Goal: Task Accomplishment & Management: Use online tool/utility

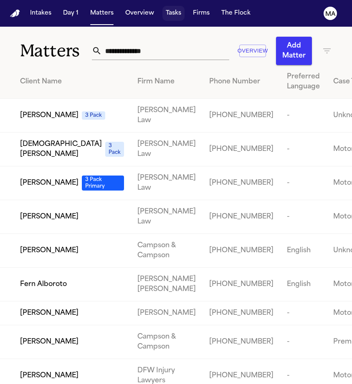
click at [162, 6] on button "Tasks" at bounding box center [173, 13] width 22 height 15
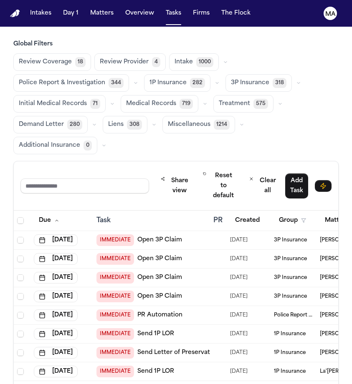
click at [126, 100] on span "Medical Records" at bounding box center [151, 104] width 50 height 8
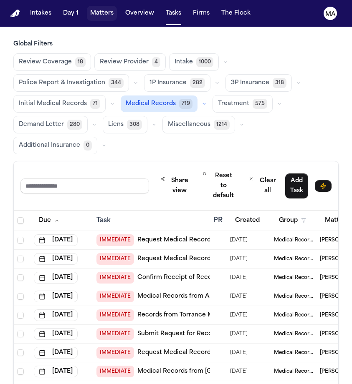
click at [87, 10] on button "Matters" at bounding box center [102, 13] width 30 height 15
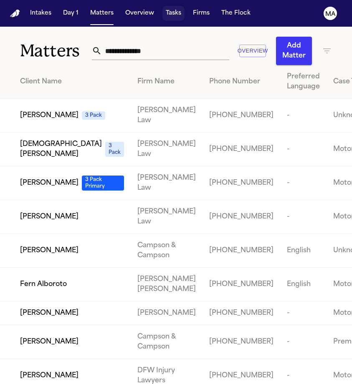
click at [162, 7] on button "Tasks" at bounding box center [173, 13] width 22 height 15
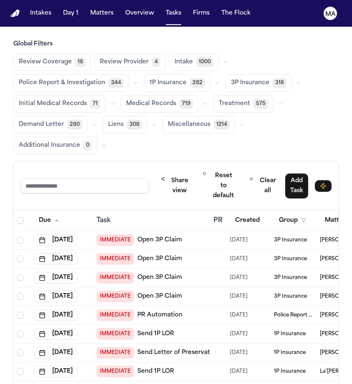
click at [126, 100] on span "Medical Records" at bounding box center [151, 104] width 50 height 8
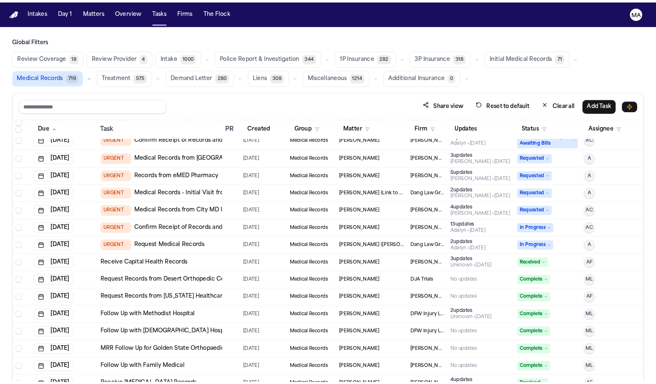
scroll to position [816, 0]
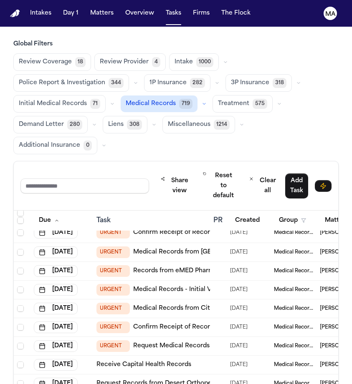
click at [1, 134] on div "Global Filters Review Coverage 18 Review Provider 4 Intake 1000 Police Report &…" at bounding box center [176, 272] width 352 height 464
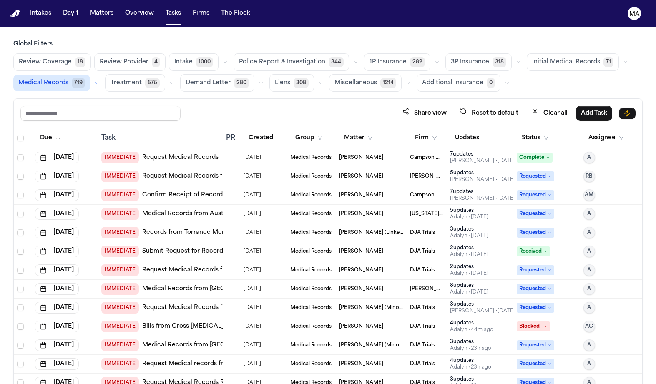
scroll to position [0, 0]
click at [351, 131] on button "Status" at bounding box center [535, 138] width 37 height 15
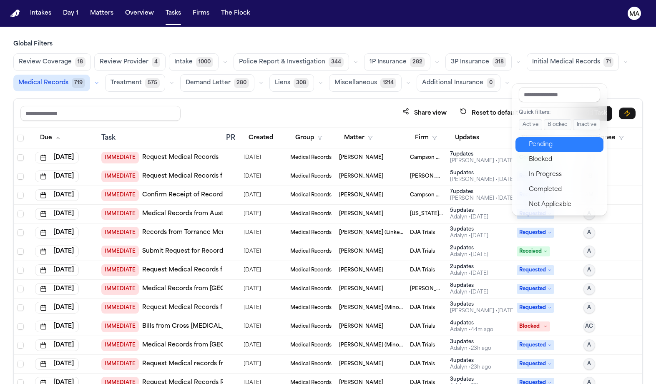
click at [351, 140] on div "Pending" at bounding box center [564, 145] width 70 height 10
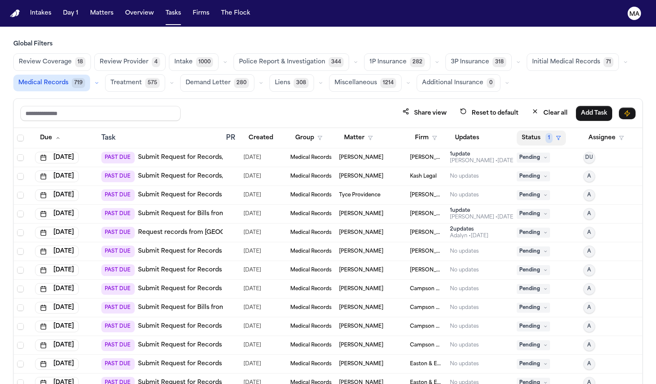
click at [351, 131] on button "Status 1" at bounding box center [541, 138] width 49 height 15
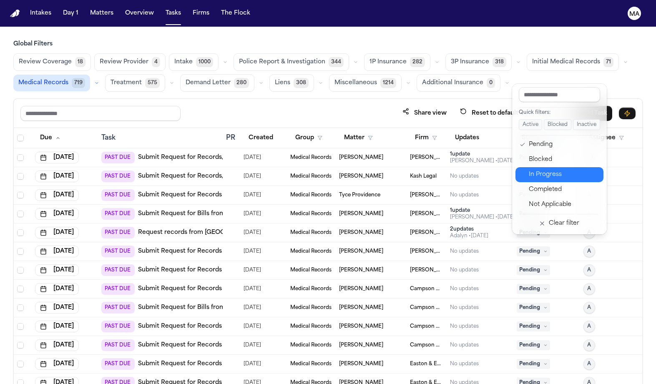
click at [351, 170] on div "In Progress" at bounding box center [564, 175] width 70 height 10
click at [351, 186] on td "Pending" at bounding box center [547, 195] width 67 height 19
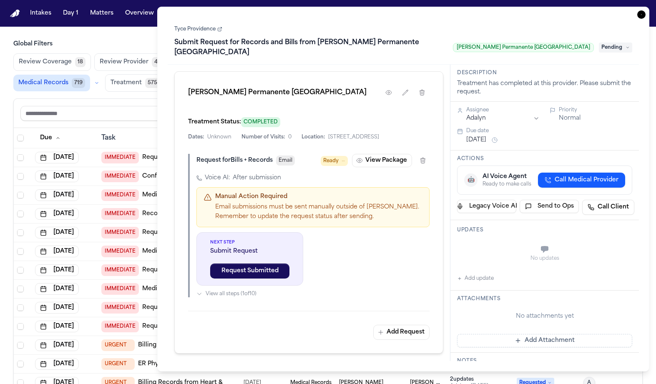
click at [351, 10] on icon "button" at bounding box center [642, 14] width 8 height 8
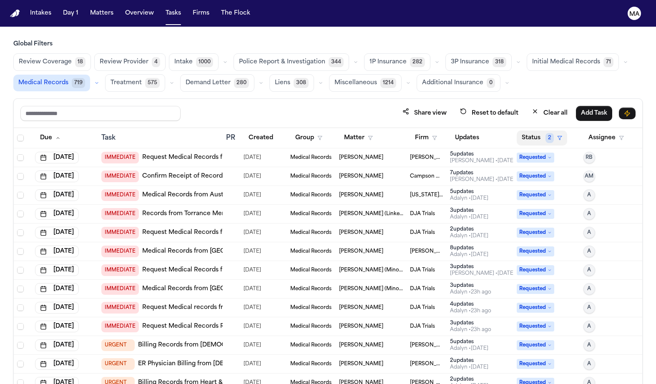
click at [351, 131] on button "Status 2" at bounding box center [542, 138] width 50 height 15
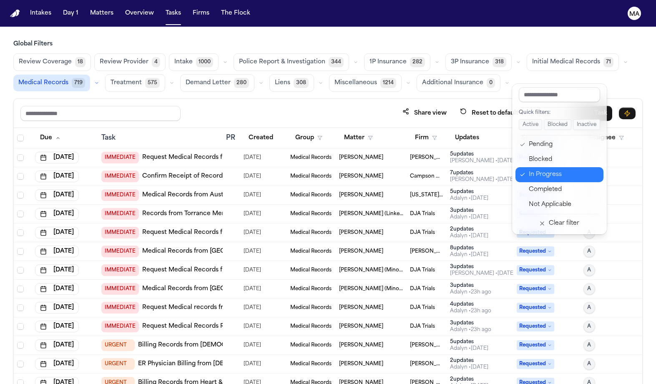
click at [351, 170] on div "In Progress" at bounding box center [564, 175] width 70 height 10
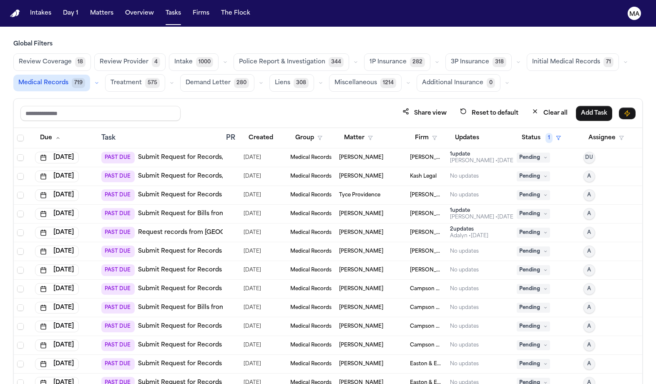
click at [152, 167] on td "PAST DUE Submit Request for Records, Bills and Radiology from West Anaheim Medi…" at bounding box center [160, 176] width 124 height 19
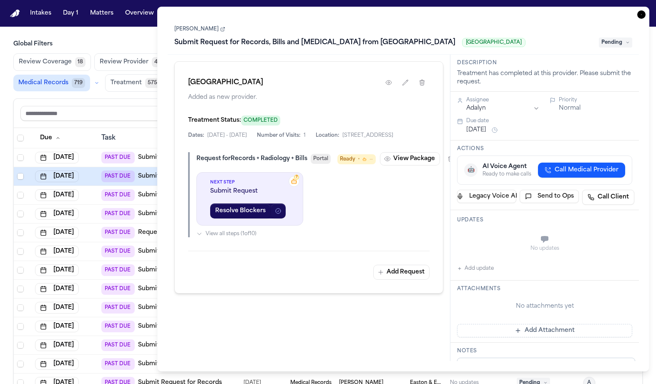
click at [351, 10] on icon "button" at bounding box center [642, 14] width 8 height 8
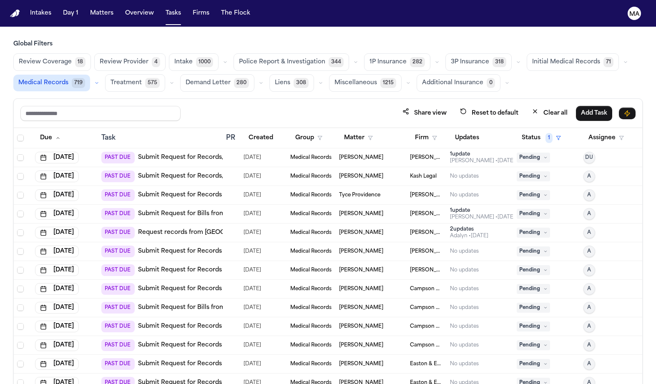
click at [351, 154] on div "Annabelle Clippinger" at bounding box center [371, 157] width 64 height 7
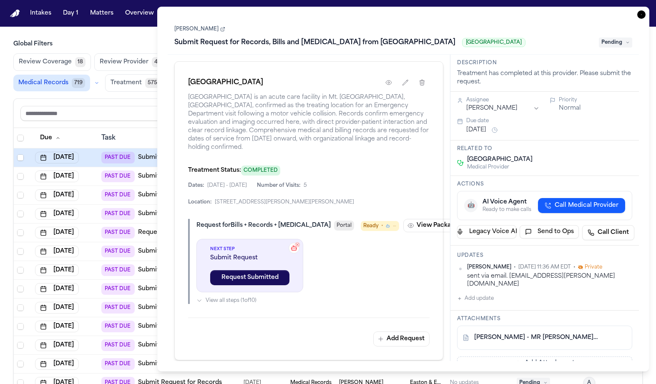
click at [351, 294] on button "Add update" at bounding box center [475, 299] width 37 height 10
click at [351, 297] on textarea "Add your update" at bounding box center [550, 305] width 159 height 17
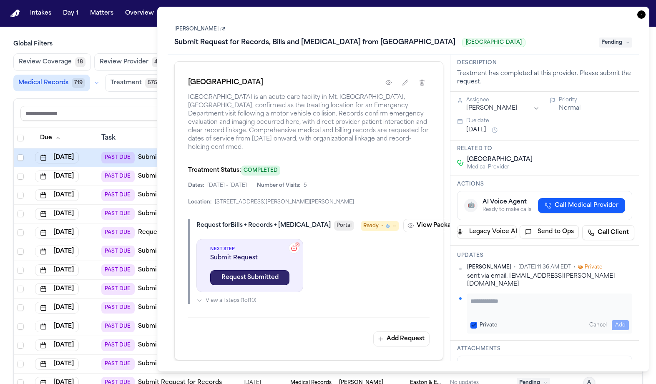
click at [225, 270] on button "Request Submitted" at bounding box center [249, 277] width 79 height 15
click at [351, 38] on span "Pending" at bounding box center [615, 43] width 33 height 10
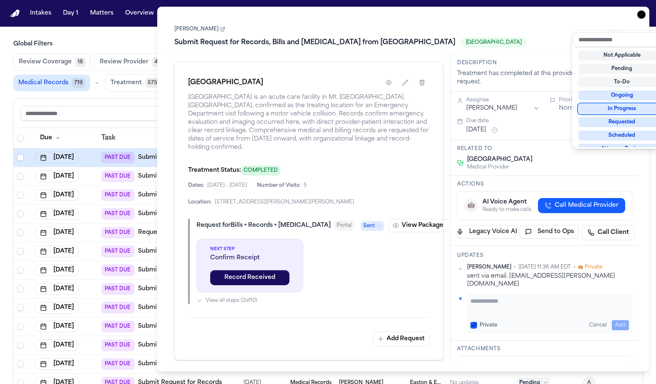
click at [351, 104] on div "In Progress" at bounding box center [622, 109] width 87 height 10
type textarea "**********"
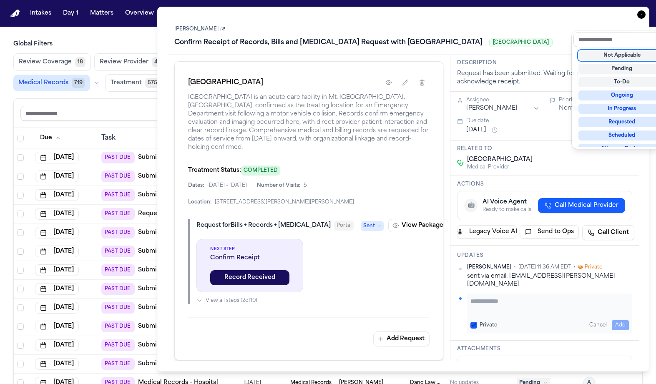
click at [351, 234] on div "Annabelle Clippinger Confirm Receipt of Records, Bills and Radiology Request wi…" at bounding box center [404, 189] width 472 height 344
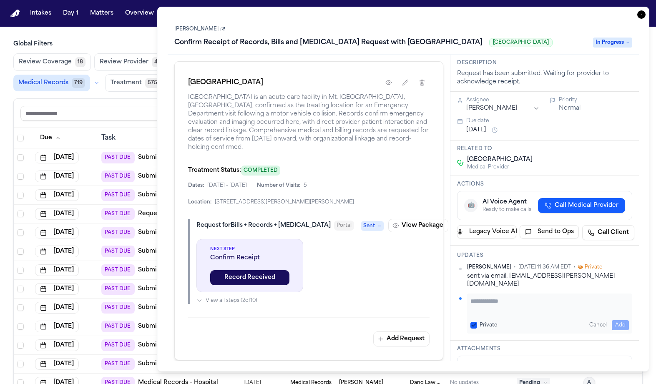
click at [351, 364] on link "A. Clippinger - MR Request and Auth to St. Clair Health - 9.16.25" at bounding box center [537, 368] width 124 height 8
click at [204, 26] on link "Annabelle Clippinger" at bounding box center [199, 29] width 51 height 7
click at [351, 38] on span "In Progress" at bounding box center [612, 43] width 39 height 10
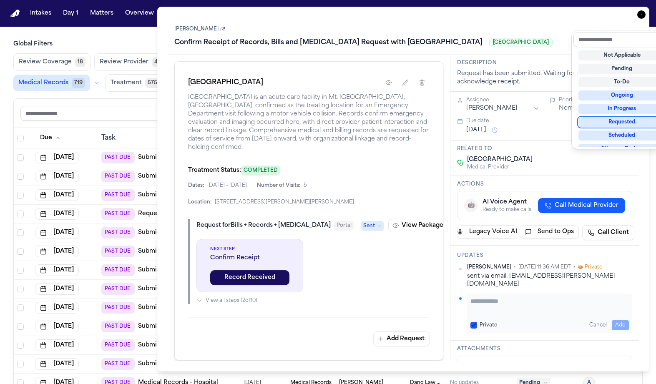
click at [351, 117] on div "Requested" at bounding box center [622, 122] width 87 height 10
click at [351, 36] on div "Confirm Receipt of Records, Bills and Radiology Request with St. Clair Hospital…" at bounding box center [403, 42] width 458 height 13
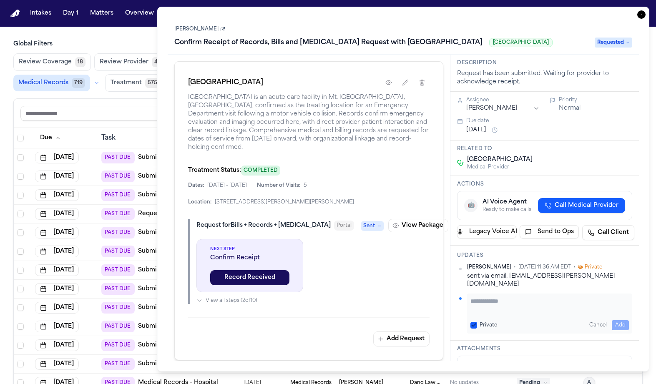
click at [351, 8] on div "Task Details Annabelle Clippinger Confirm Receipt of Records, Bills and Radiolo…" at bounding box center [403, 189] width 492 height 365
click at [351, 10] on icon "button" at bounding box center [642, 14] width 8 height 8
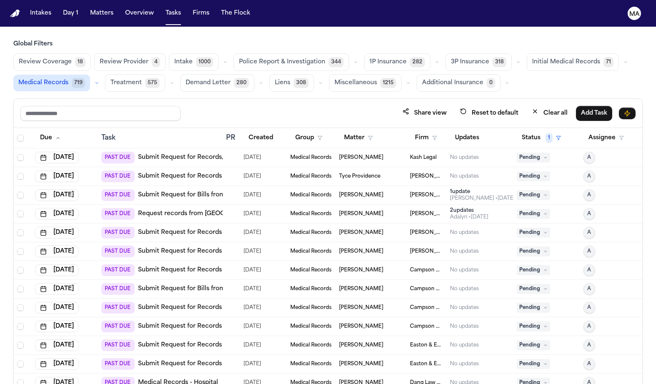
click at [351, 211] on div "Pearl Strum" at bounding box center [371, 214] width 64 height 7
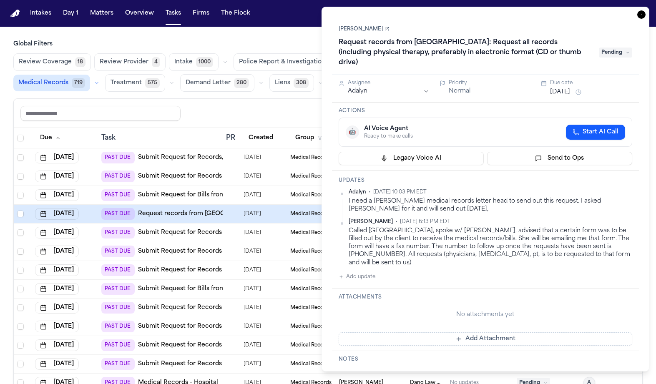
click at [351, 10] on icon "button" at bounding box center [642, 14] width 8 height 8
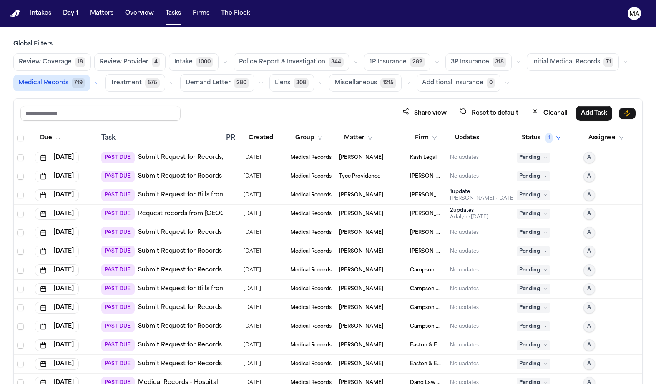
click at [230, 167] on td at bounding box center [232, 176] width 18 height 19
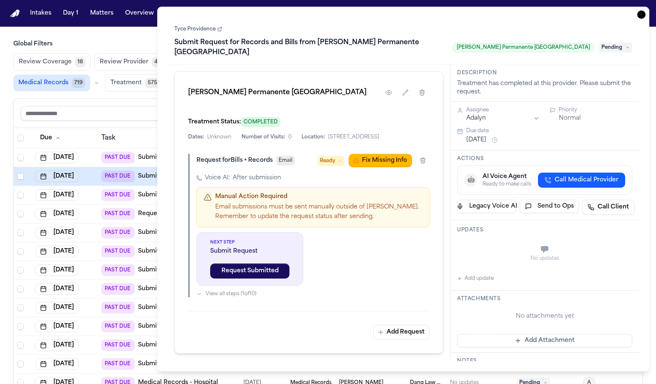
click at [351, 10] on icon "button" at bounding box center [642, 14] width 8 height 8
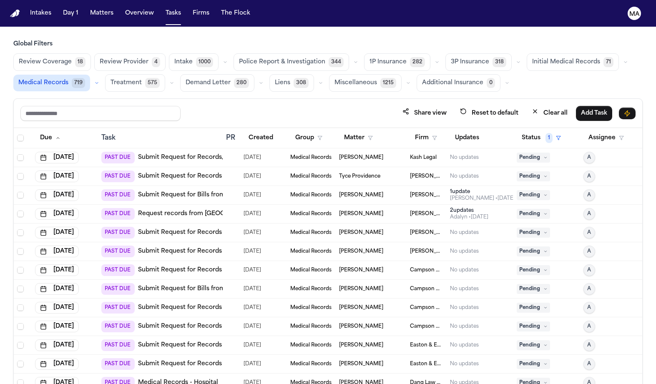
click at [194, 186] on td "PAST DUE Submit Request for Bills from Greater Pittsburgh Orthopaedic Associates" at bounding box center [160, 195] width 124 height 19
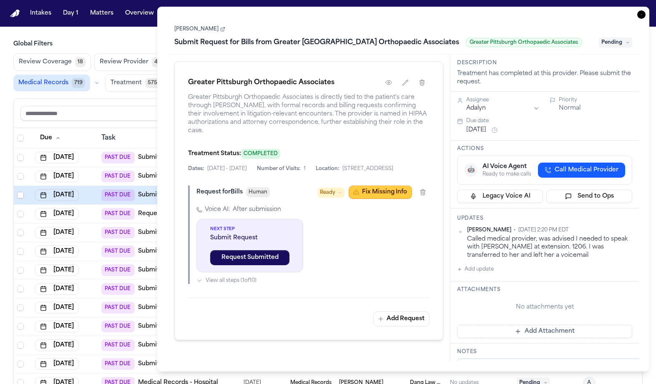
click at [351, 186] on button "Fix Missing Info" at bounding box center [380, 192] width 63 height 13
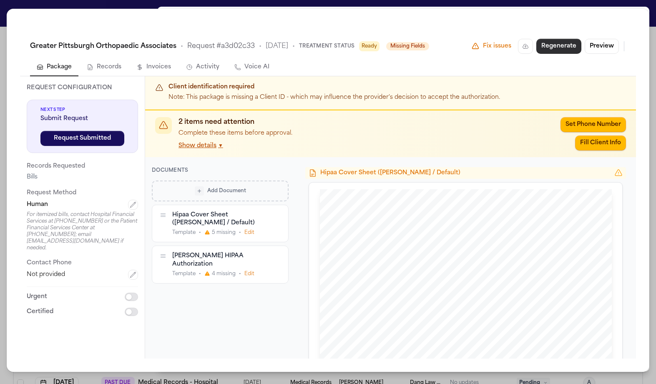
click at [351, 39] on button "Regenerate" at bounding box center [559, 46] width 45 height 15
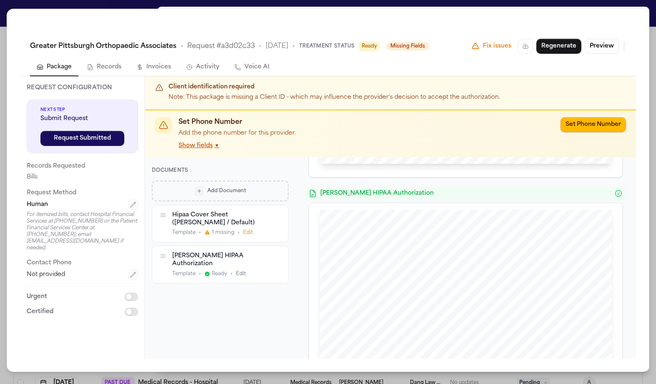
scroll to position [404, 0]
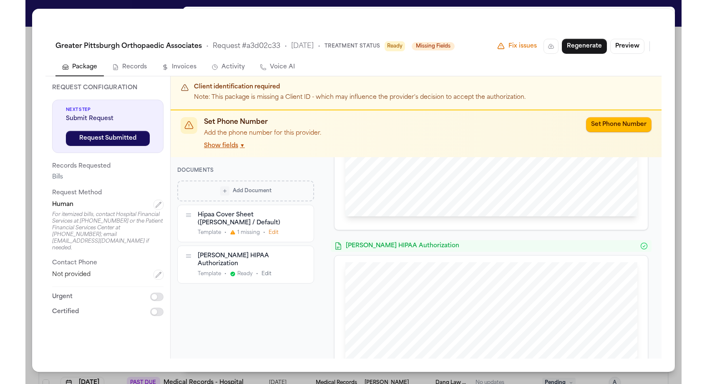
scroll to position [348, 0]
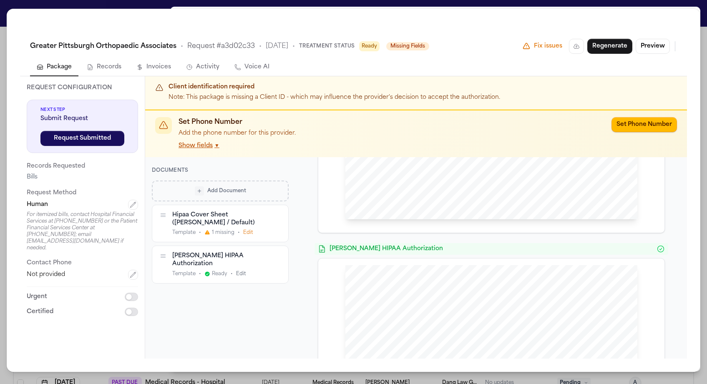
click at [351, 208] on div "Hipaa Cover Sheet (David / Default) David Romanow , Esq. P: 412.642.9100 F: 412…" at bounding box center [491, 258] width 392 height 202
click at [351, 167] on div "Hipaa Cover Sheet (David / Default) David Romanow , Esq. P: 412.642.9100 F: 412…" at bounding box center [491, 258] width 392 height 202
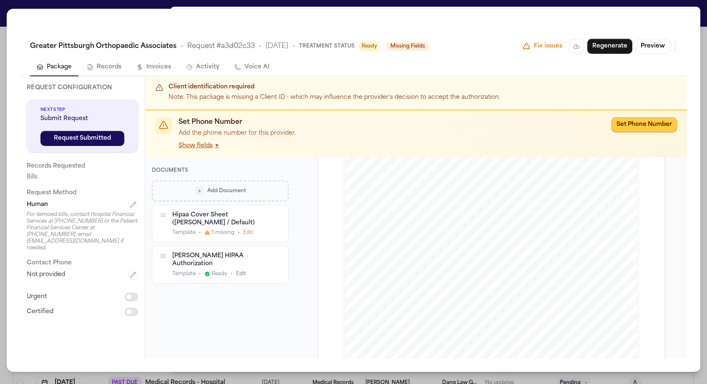
click at [351, 117] on button "Set Phone Number" at bounding box center [645, 124] width 66 height 15
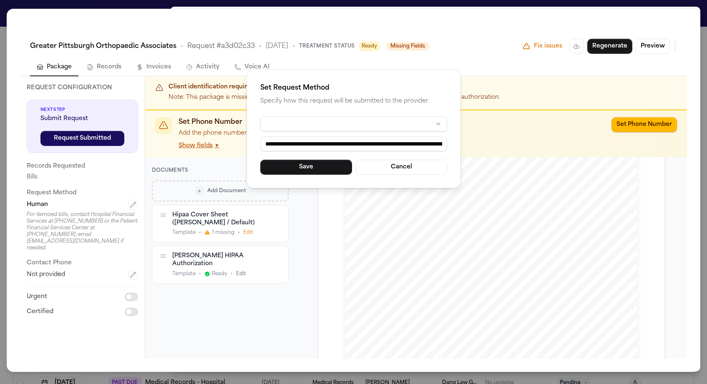
click at [283, 197] on div "**********" at bounding box center [353, 192] width 707 height 384
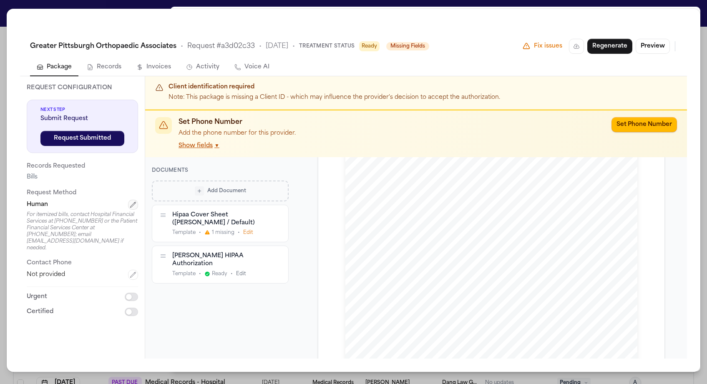
click at [130, 202] on icon "button" at bounding box center [133, 205] width 7 height 7
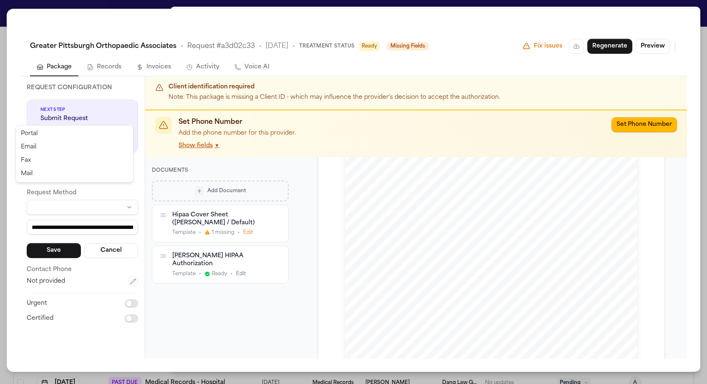
click at [54, 120] on html "Intakes Day 1 Matters Overview Tasks Firms The Flock MA Global Filters Review C…" at bounding box center [353, 192] width 707 height 384
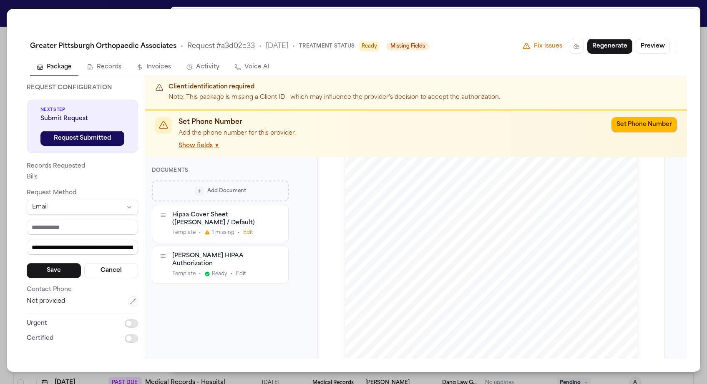
click at [52, 121] on html "Intakes Day 1 Matters Overview Tasks Firms The Flock MA Global Filters Review C…" at bounding box center [353, 192] width 707 height 384
click at [27, 220] on input "**********" at bounding box center [82, 227] width 111 height 15
type input "**********"
drag, startPoint x: 18, startPoint y: 143, endPoint x: 247, endPoint y: 163, distance: 230.4
click at [247, 163] on div "**********" at bounding box center [353, 217] width 667 height 283
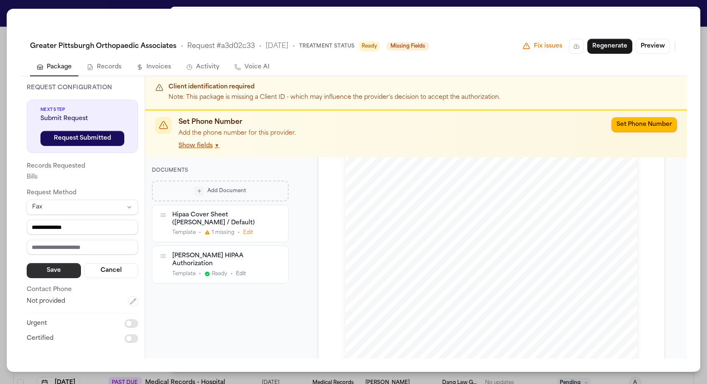
click at [43, 263] on button "Save" at bounding box center [54, 270] width 54 height 15
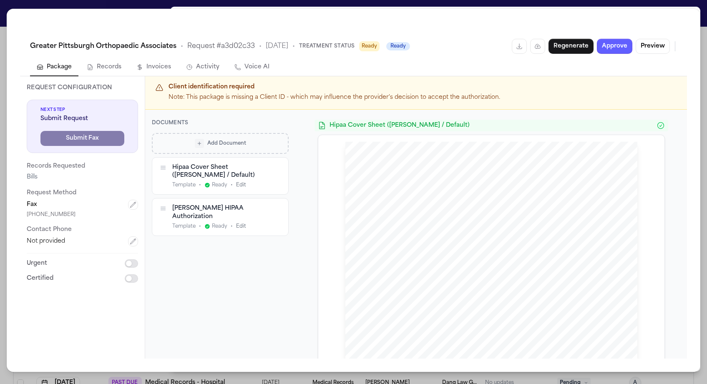
scroll to position [0, 0]
click at [351, 39] on button "Approve" at bounding box center [614, 46] width 35 height 15
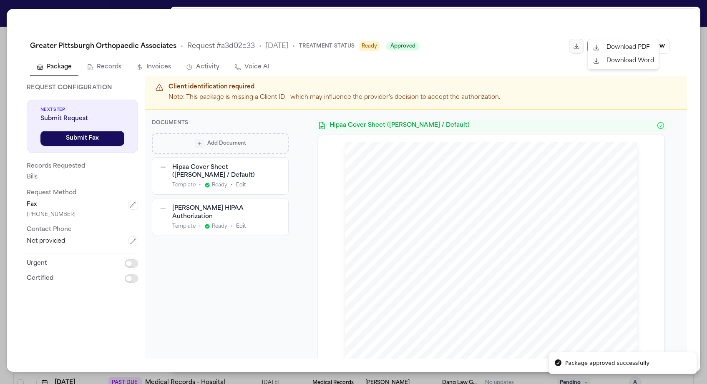
click at [351, 33] on html "Package approved successfully Intakes Day 1 Matters Overview Tasks Firms The Fl…" at bounding box center [353, 192] width 707 height 384
click at [351, 45] on div "Download PDF" at bounding box center [624, 47] width 68 height 13
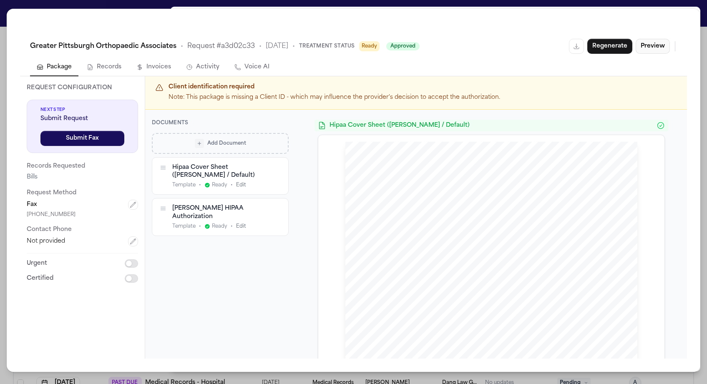
click at [351, 39] on button "Preview" at bounding box center [653, 46] width 34 height 15
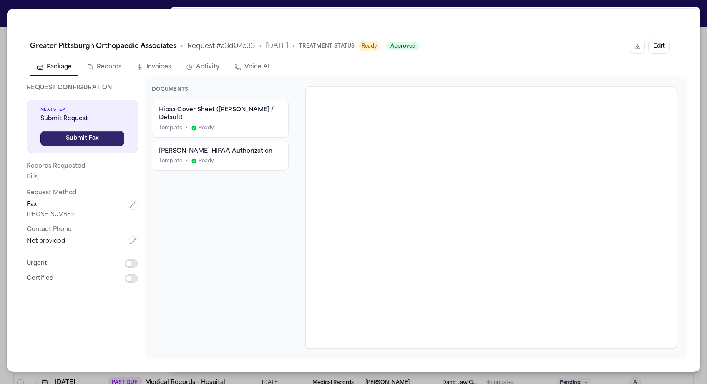
click at [91, 131] on button "Submit Fax" at bounding box center [82, 138] width 84 height 15
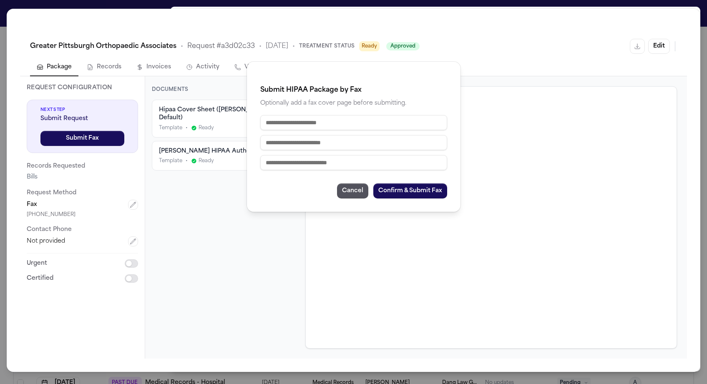
click at [337, 115] on input "text" at bounding box center [353, 122] width 187 height 15
type input "**********"
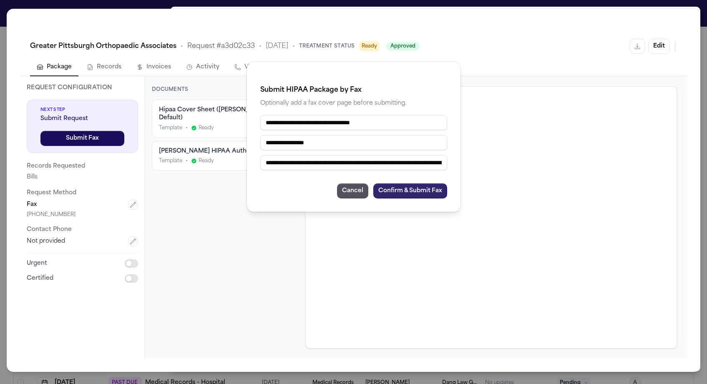
type input "**********"
click at [351, 184] on button "Confirm & Submit Fax" at bounding box center [411, 191] width 74 height 15
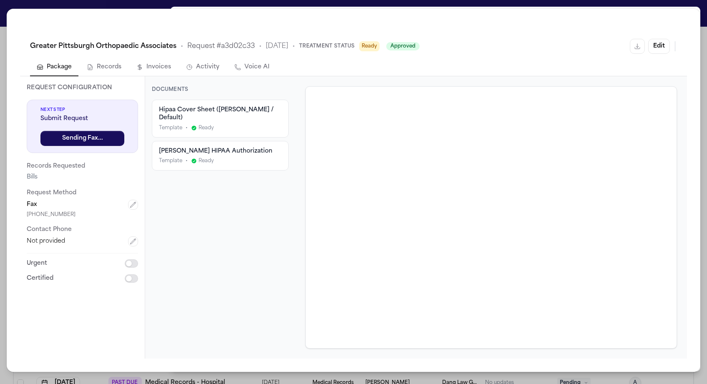
click at [351, 9] on div "Greater Pittsburgh Orthopaedic Associates • Request # a3d02c33 • 10/1/2025 • Tr…" at bounding box center [353, 192] width 707 height 384
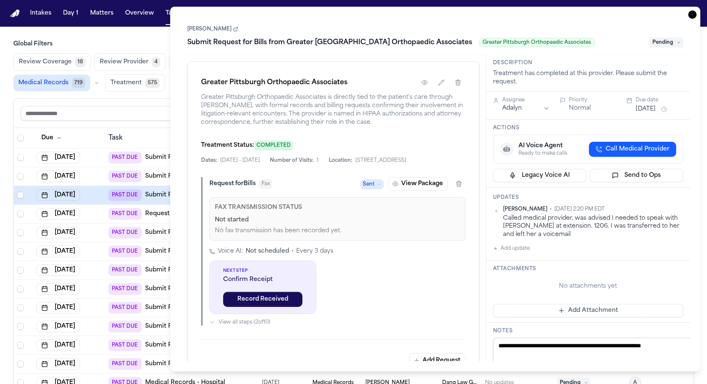
click at [232, 216] on div "Not started No fax transmission has been recorded yet." at bounding box center [337, 225] width 245 height 19
click at [351, 181] on icon "button" at bounding box center [395, 184] width 7 height 7
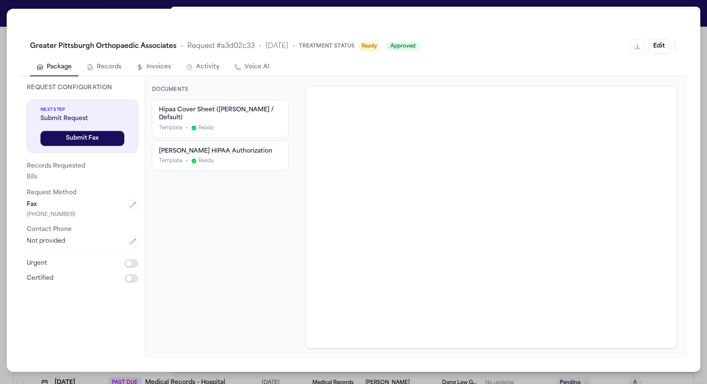
click at [179, 59] on button "Activity" at bounding box center [202, 68] width 47 height 18
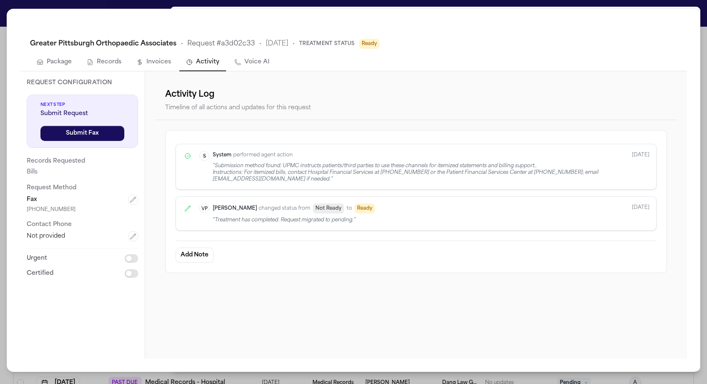
click at [130, 54] on button "Invoices" at bounding box center [154, 63] width 48 height 18
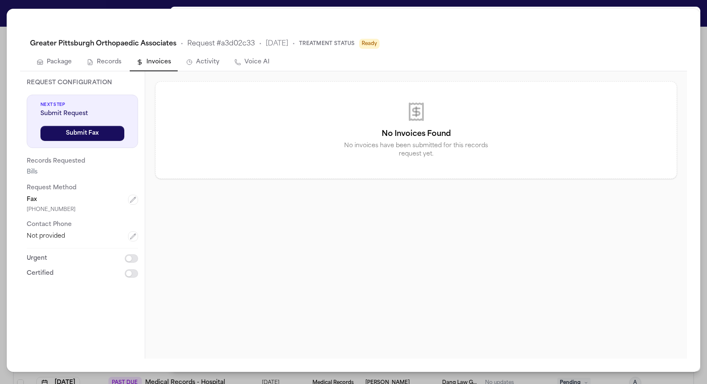
click at [80, 54] on button "Records" at bounding box center [104, 63] width 48 height 18
click at [130, 54] on button "Invoices" at bounding box center [154, 63] width 48 height 18
click at [80, 54] on button "Records" at bounding box center [104, 63] width 48 height 18
click at [334, 83] on div "No Records Found No medical records have been received for this request yet." at bounding box center [416, 130] width 521 height 97
click at [33, 54] on button "Package" at bounding box center [54, 63] width 48 height 18
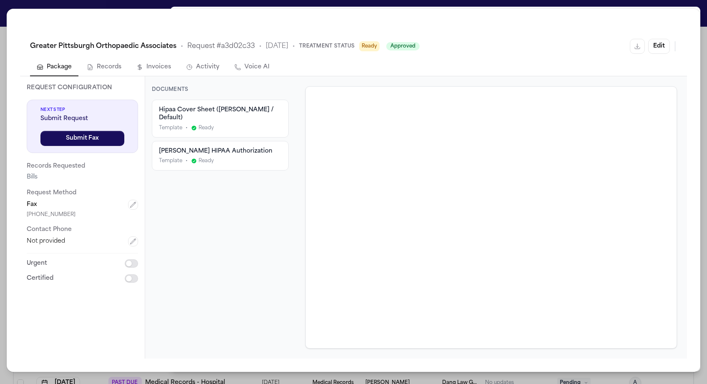
click at [351, 9] on div "Greater Pittsburgh Orthopaedic Associates • Request # a3d02c33 • 10/1/2025 • Tr…" at bounding box center [353, 192] width 707 height 384
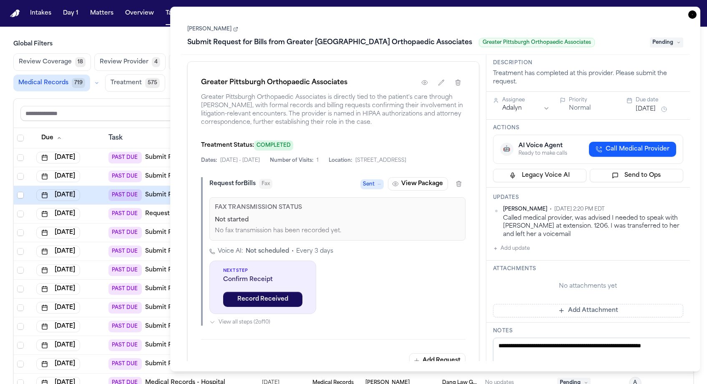
click at [283, 177] on div "Request for Bills Fax Sent View Package" at bounding box center [338, 183] width 256 height 13
click at [200, 26] on link "Emanuel Rigas" at bounding box center [212, 29] width 51 height 7
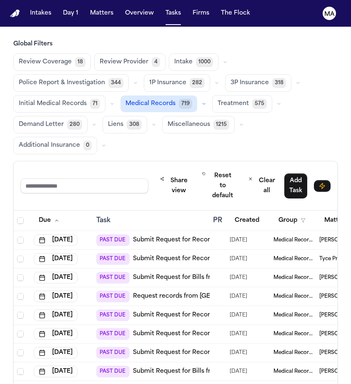
click at [74, 27] on main "Global Filters Review Coverage 18 Review Provider 4 Intake 1000 Police Report &…" at bounding box center [175, 206] width 351 height 358
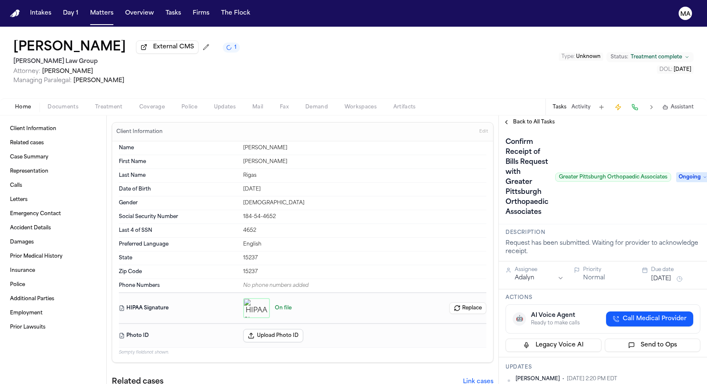
click at [695, 172] on span "Ongoing" at bounding box center [693, 177] width 33 height 10
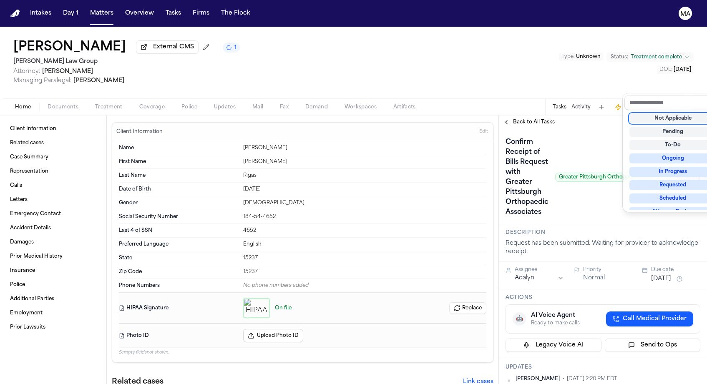
click at [649, 116] on div "**********" at bounding box center [603, 250] width 208 height 269
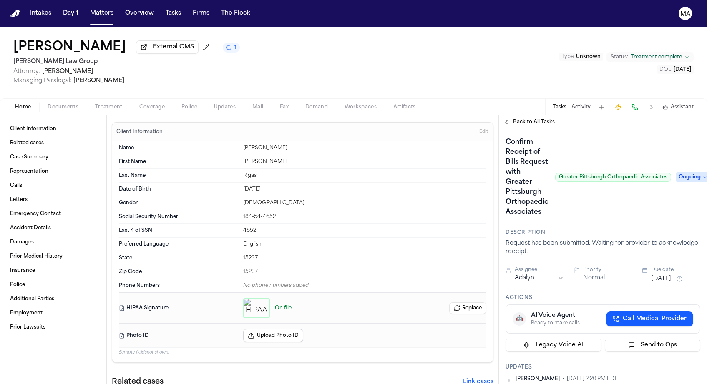
click at [679, 172] on span "Ongoing" at bounding box center [693, 177] width 33 height 10
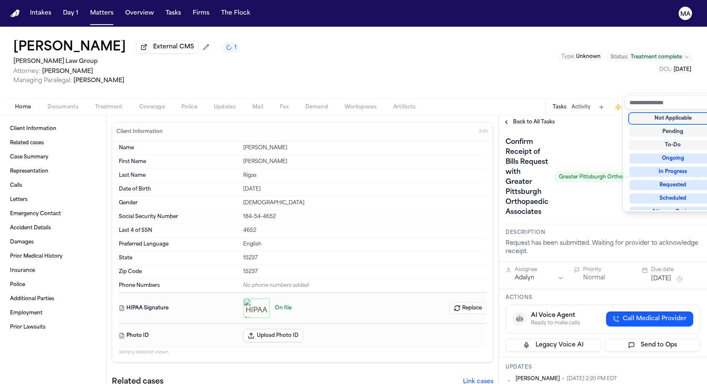
click at [615, 116] on div "**********" at bounding box center [603, 250] width 208 height 269
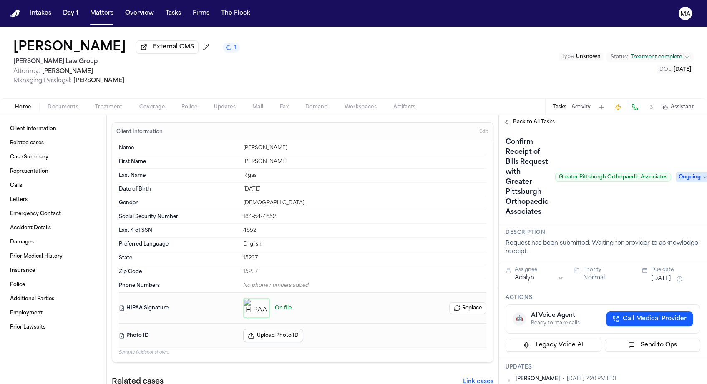
click at [513, 119] on span "Back to All Tasks" at bounding box center [534, 122] width 42 height 7
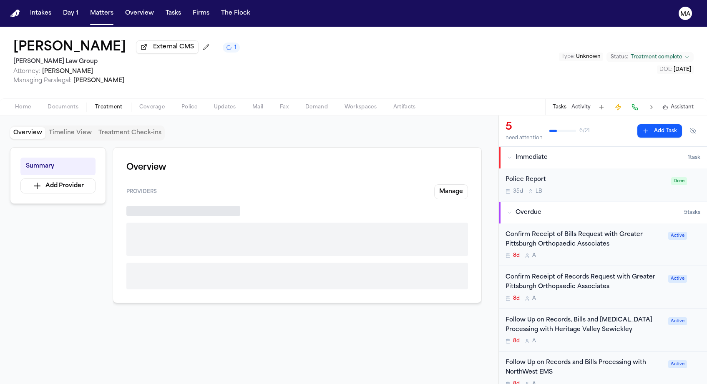
click at [95, 104] on span "Treatment" at bounding box center [109, 107] width 28 height 7
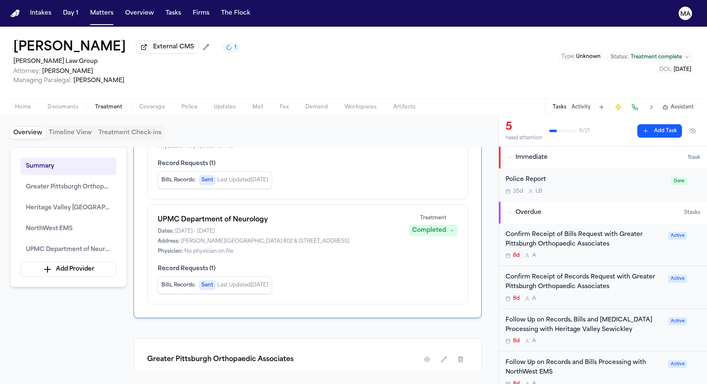
scroll to position [289, 0]
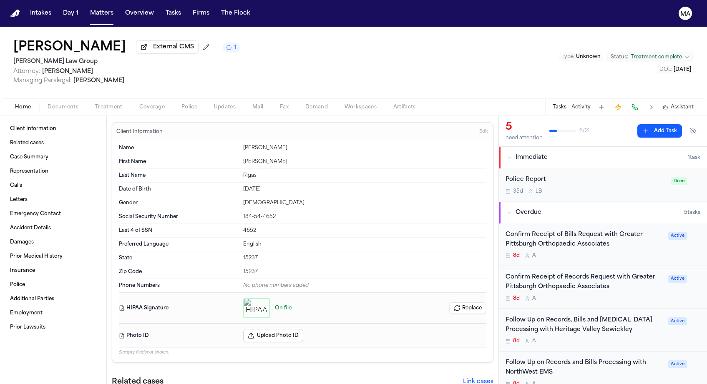
click at [78, 98] on div "Home Documents Treatment Coverage Police Updates Mail Fax Demand Workspaces Art…" at bounding box center [353, 106] width 707 height 17
click at [95, 104] on span "Treatment" at bounding box center [109, 107] width 28 height 7
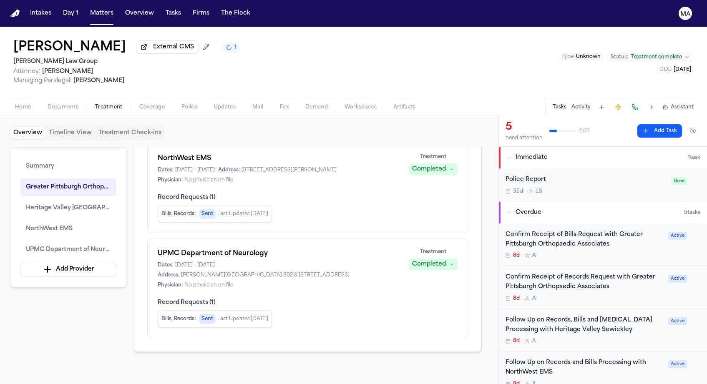
scroll to position [251, 0]
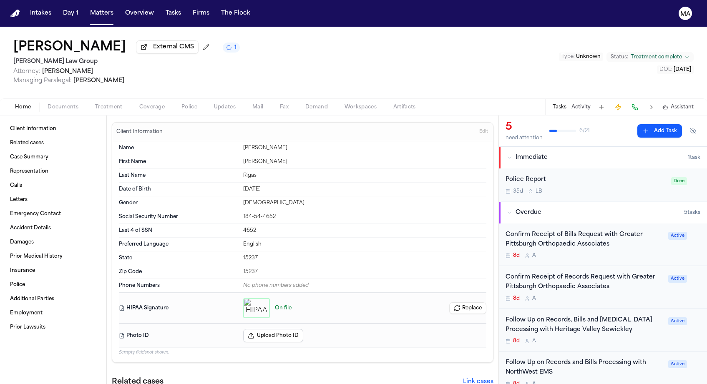
click at [95, 104] on span "Treatment" at bounding box center [109, 107] width 28 height 7
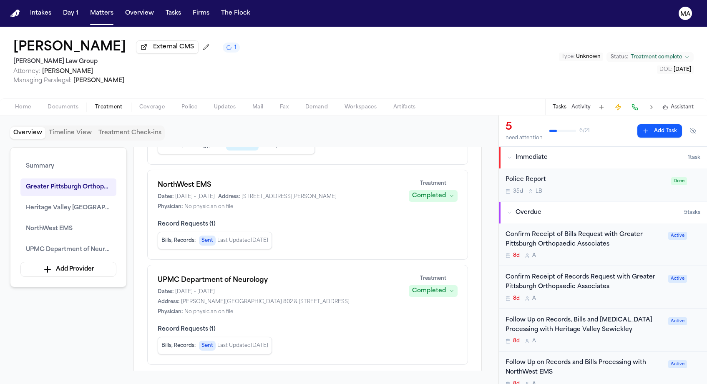
scroll to position [229, 0]
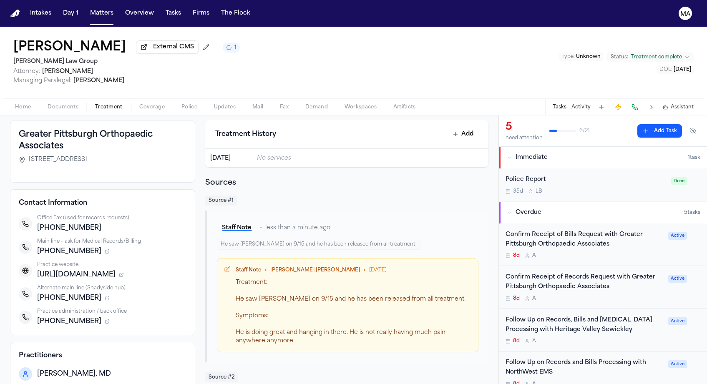
scroll to position [43, 0]
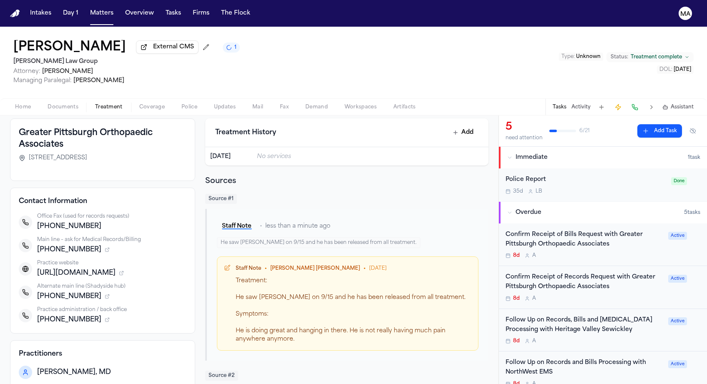
click at [137, 245] on div "+14122627800" at bounding box center [111, 250] width 149 height 10
click at [110, 247] on icon "button" at bounding box center [107, 249] width 5 height 5
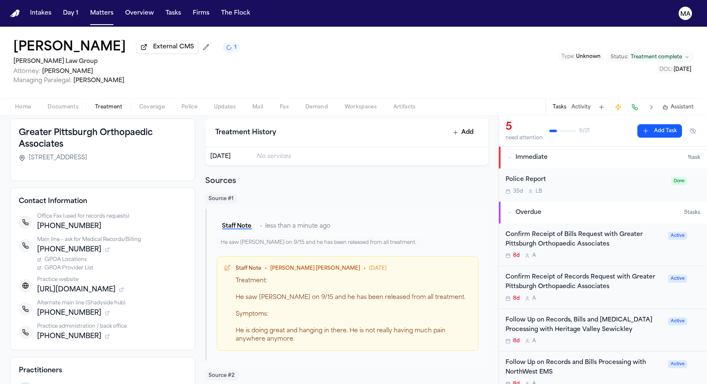
click at [93, 265] on span "GPOA Provider List" at bounding box center [69, 268] width 49 height 7
click at [109, 312] on icon "button" at bounding box center [108, 313] width 3 height 3
click at [106, 328] on span "GPOA South Side Office" at bounding box center [75, 331] width 61 height 7
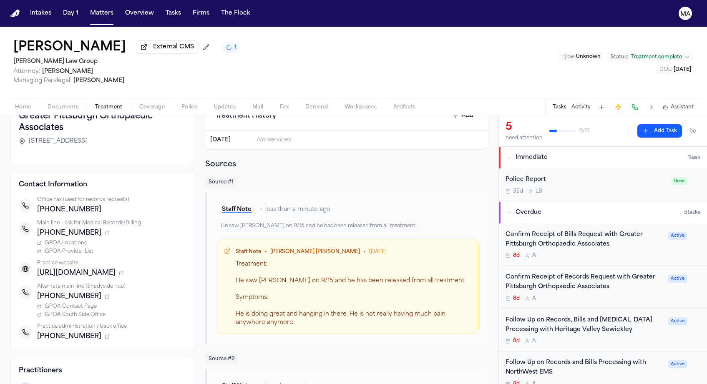
scroll to position [0, 0]
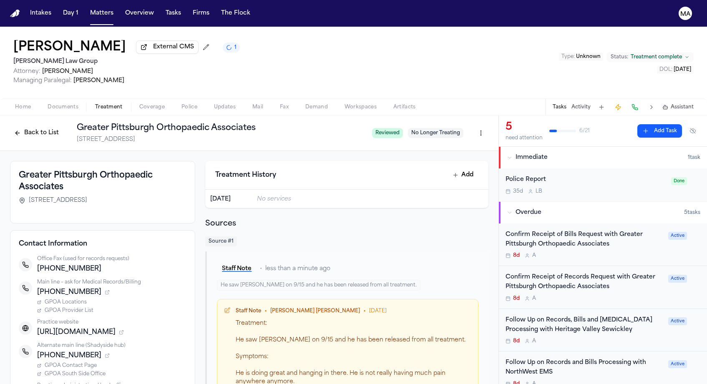
click at [63, 126] on button "Back to List" at bounding box center [36, 132] width 53 height 13
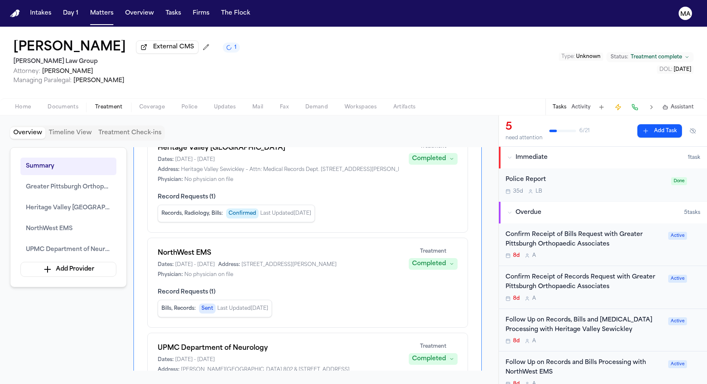
scroll to position [171, 0]
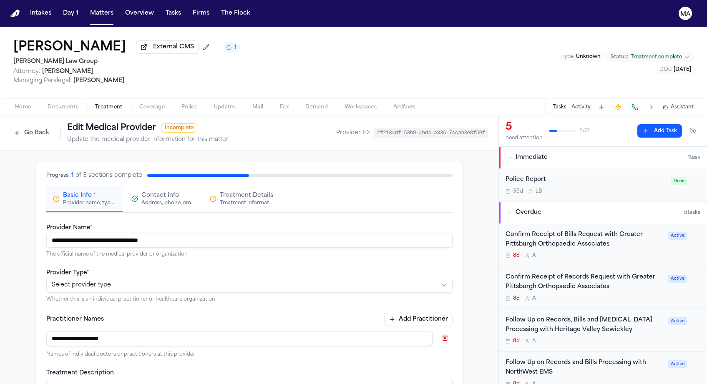
click at [16, 126] on button "Go Back" at bounding box center [31, 132] width 43 height 13
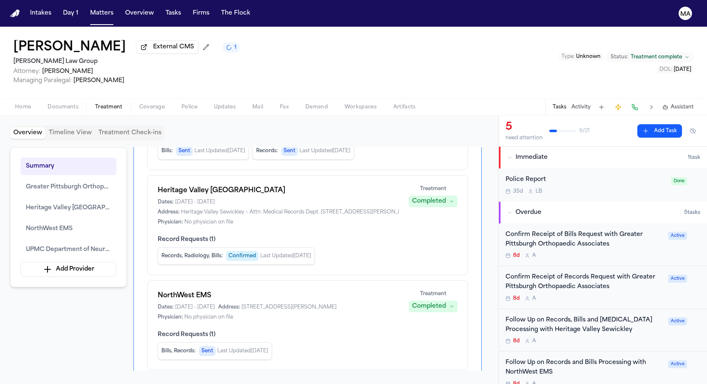
scroll to position [164, 0]
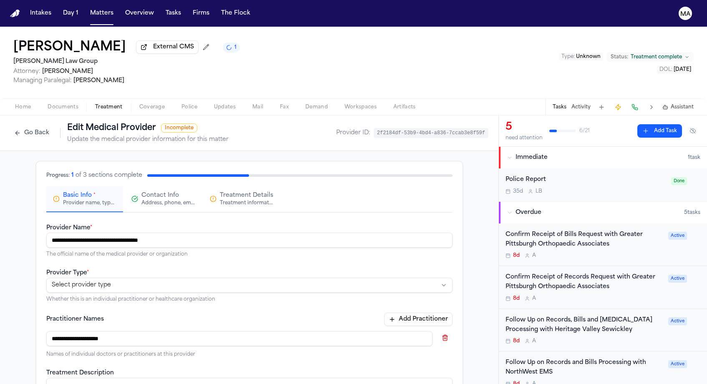
click at [192, 200] on div "Address, phone, email, and other contact details" at bounding box center [167, 203] width 53 height 7
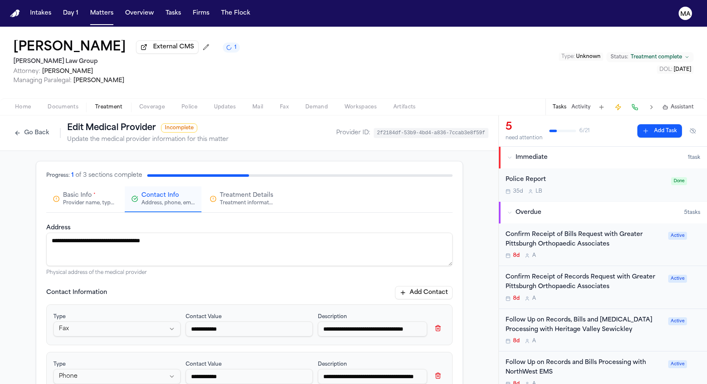
click at [259, 200] on div "Treatment information, practitioners, and dates" at bounding box center [246, 203] width 53 height 7
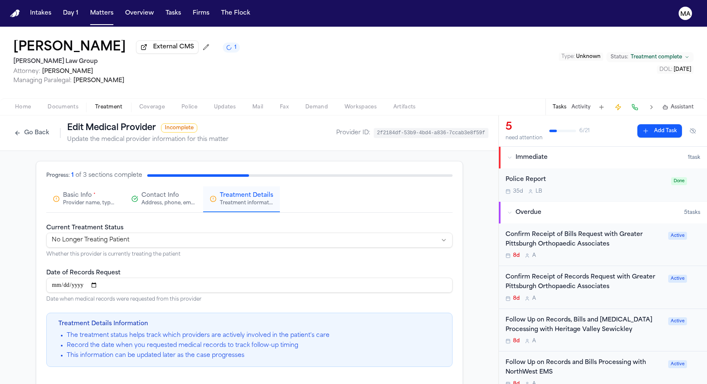
click at [92, 192] on span "Basic Info" at bounding box center [77, 196] width 29 height 8
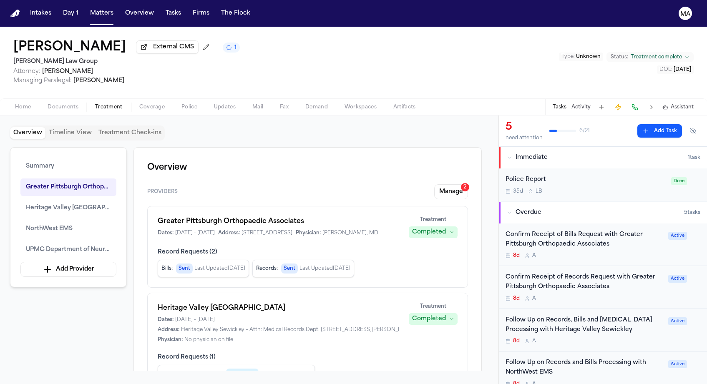
click at [446, 228] on div "Completed" at bounding box center [429, 232] width 34 height 8
click at [394, 55] on div "Emanuel Rigas External CMS 1 Romanow Law Group Attorney: Joseph Guzzardo Managi…" at bounding box center [353, 206] width 707 height 358
click at [564, 359] on div "Follow Up on Records and Bills Processing with NorthWest EMS 8d A" at bounding box center [585, 373] width 158 height 29
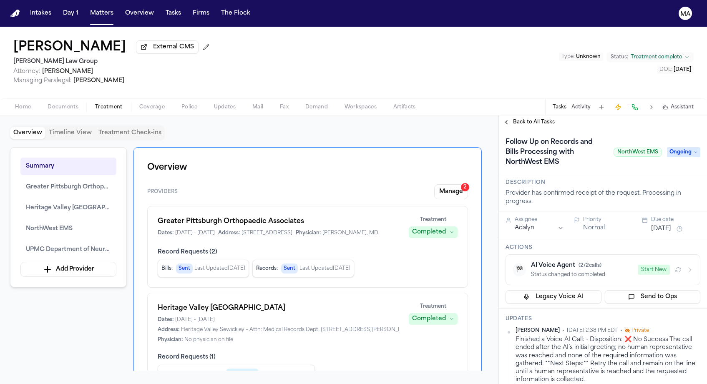
click at [603, 262] on div "AI Voice Agent ( 2 / 2 calls)" at bounding box center [582, 266] width 102 height 8
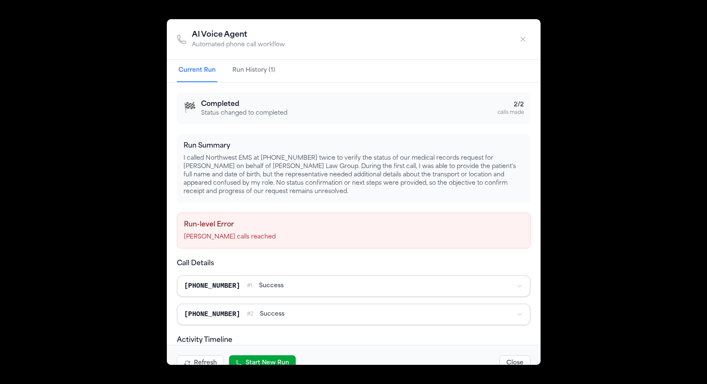
click at [225, 136] on div "AI Voice Agent Automated phone call workflow Current Run Run History (1) 🏁 Comp…" at bounding box center [353, 192] width 707 height 384
click at [500, 356] on button "Close" at bounding box center [515, 364] width 31 height 16
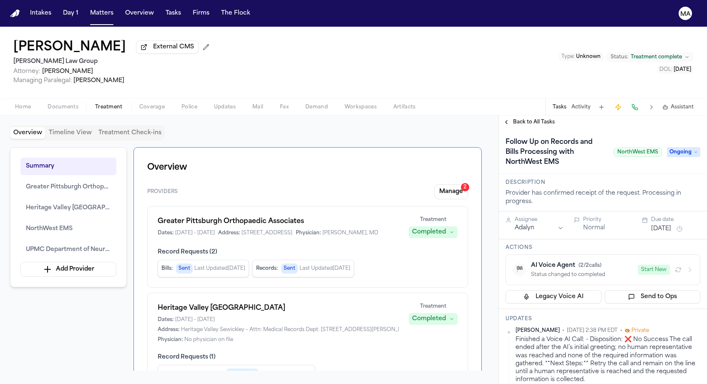
click at [521, 119] on span "Back to All Tasks" at bounding box center [534, 122] width 42 height 7
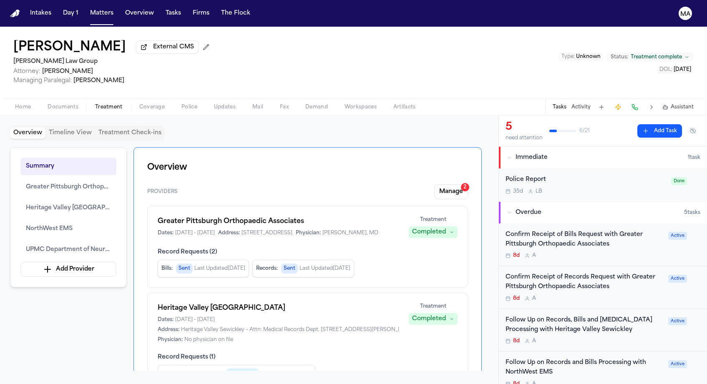
click at [633, 359] on div "Follow Up on Records and Bills Processing with NorthWest EMS 8d A" at bounding box center [585, 373] width 158 height 29
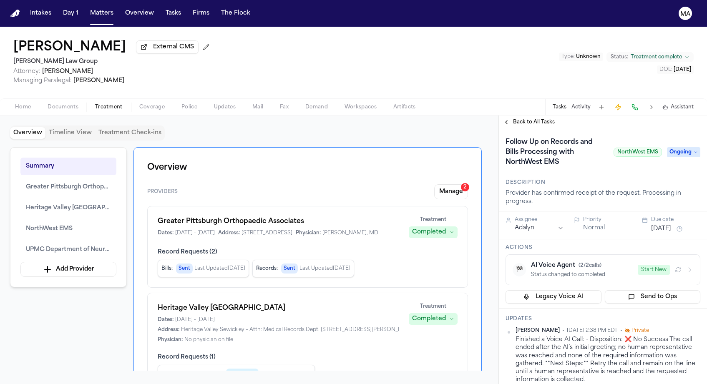
click at [665, 255] on button "🏁 AI Voice Agent ( 2 / 2 calls) Status changed to completed Start New" at bounding box center [603, 270] width 195 height 31
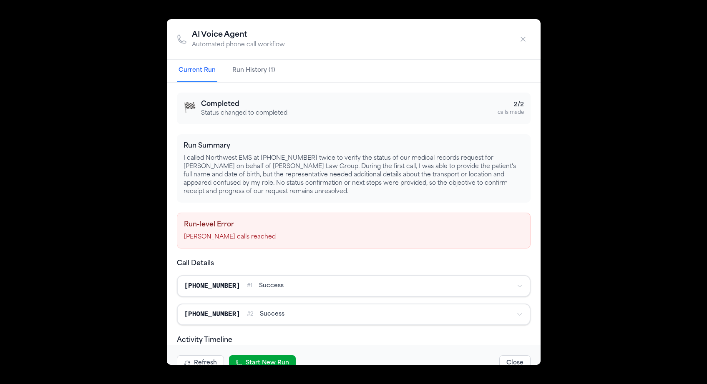
scroll to position [151, 0]
click at [296, 356] on button "Start New Run" at bounding box center [262, 364] width 67 height 16
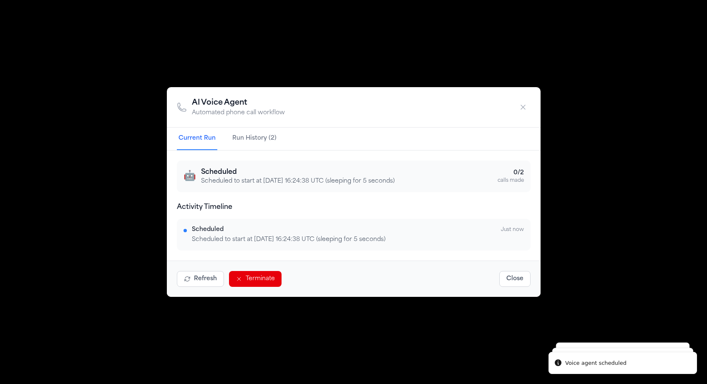
scroll to position [0, 0]
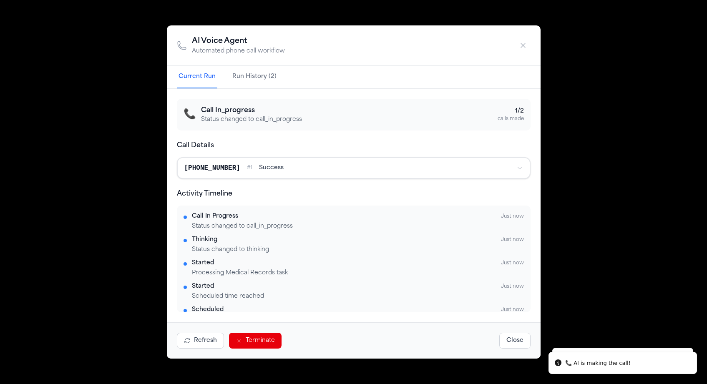
click at [500, 333] on button "Close" at bounding box center [515, 341] width 31 height 16
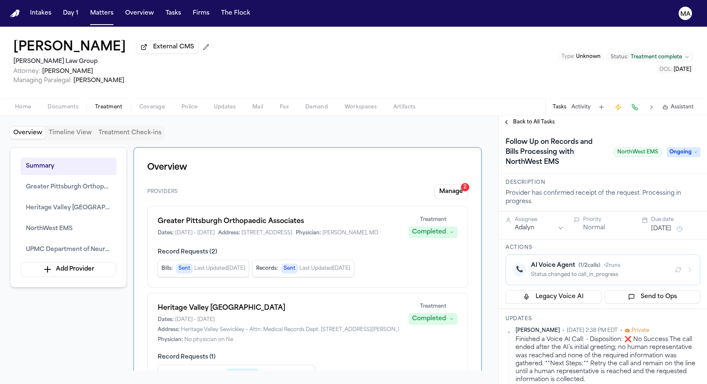
click at [517, 119] on span "Back to All Tasks" at bounding box center [534, 122] width 42 height 7
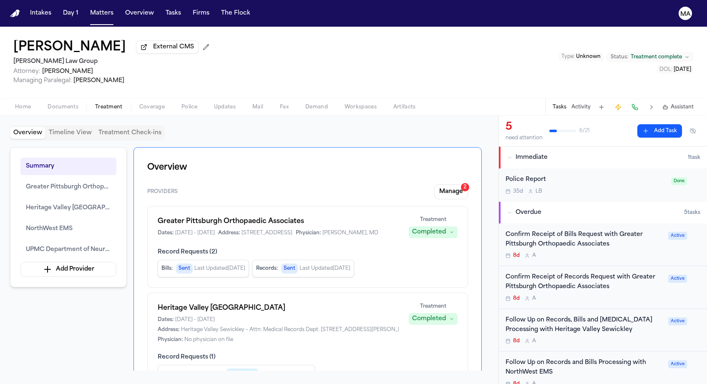
click at [328, 98] on div "Home Documents Treatment Coverage Police Updates Mail Fax Demand Workspaces Art…" at bounding box center [353, 106] width 707 height 17
click at [635, 359] on div "Follow Up on Records and Bills Processing with NorthWest EMS" at bounding box center [585, 368] width 158 height 19
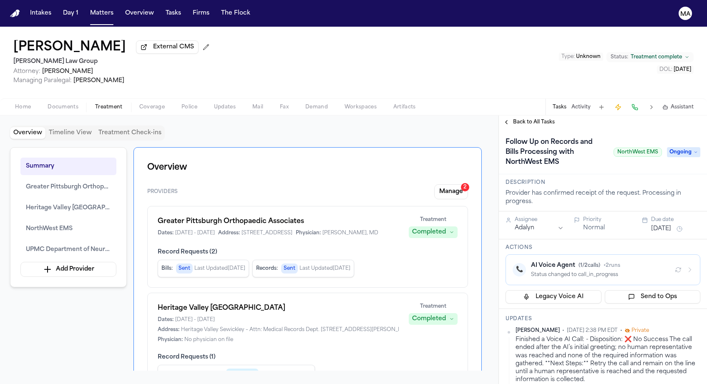
click at [691, 268] on icon "button" at bounding box center [690, 270] width 2 height 4
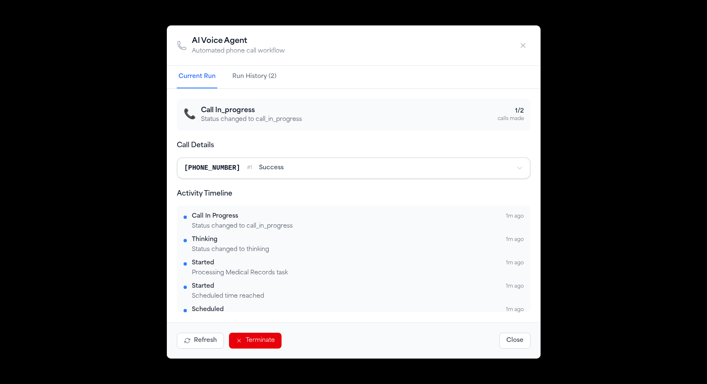
click at [521, 48] on icon "button" at bounding box center [523, 45] width 4 height 4
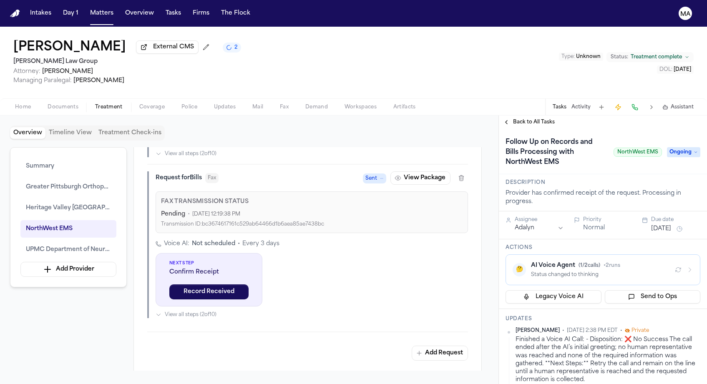
scroll to position [725, 0]
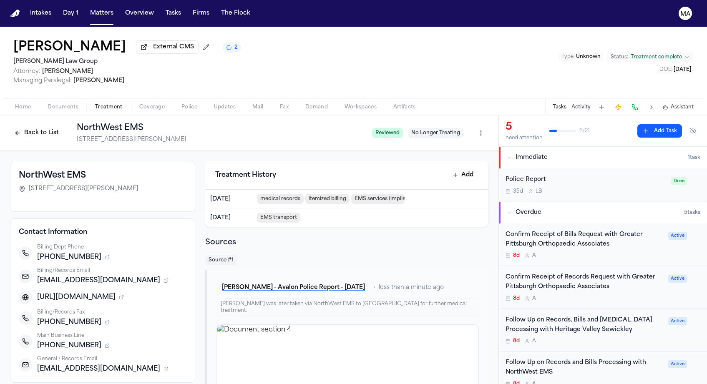
click at [108, 122] on div "Back to List NorthWest EMS 366 Helen Street, McKees Rocks, PA 15136" at bounding box center [188, 133] width 356 height 22
click at [63, 126] on button "Back to List" at bounding box center [36, 132] width 53 height 13
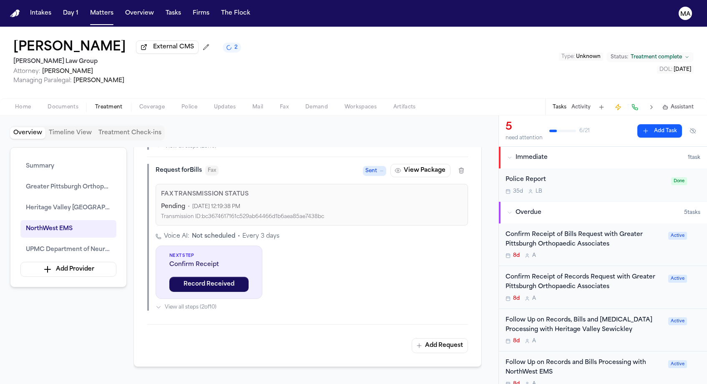
scroll to position [731, 0]
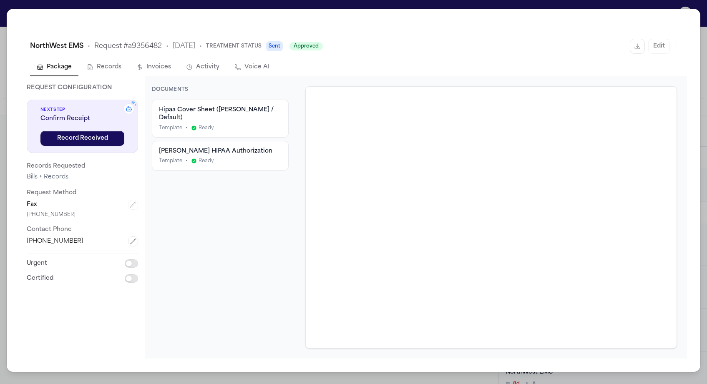
click at [179, 59] on button "Activity" at bounding box center [202, 68] width 47 height 18
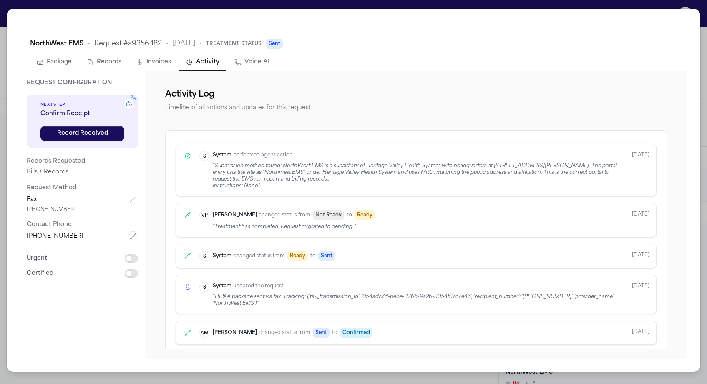
click at [228, 54] on button "Voice AI" at bounding box center [252, 63] width 48 height 18
select select "***"
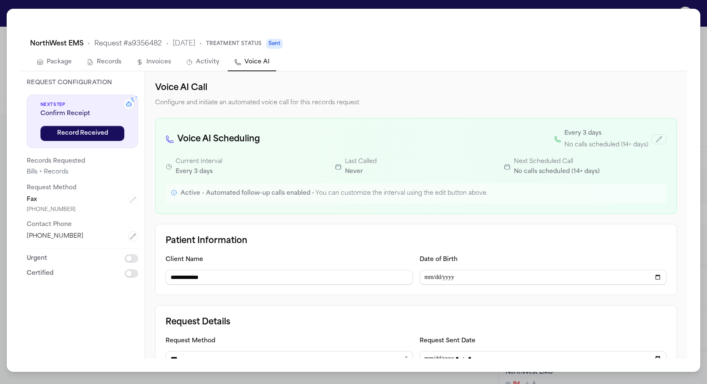
click at [283, 7] on div "**********" at bounding box center [353, 192] width 707 height 384
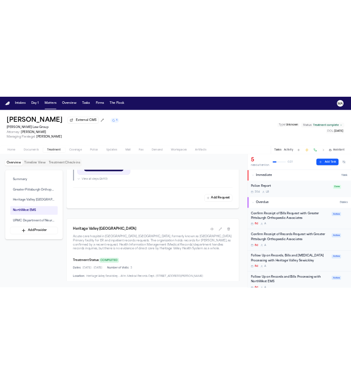
scroll to position [906, 0]
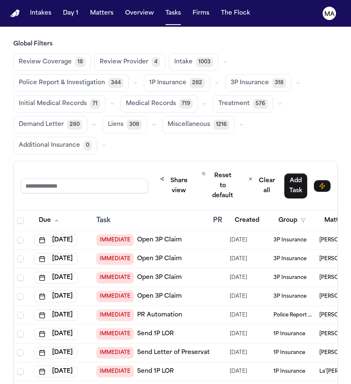
click at [126, 100] on span "Medical Records" at bounding box center [151, 104] width 50 height 8
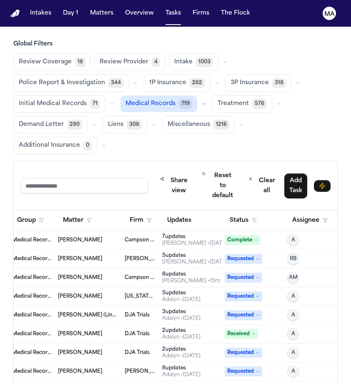
click at [230, 211] on th "Status" at bounding box center [253, 221] width 63 height 20
click at [228, 213] on button "Status" at bounding box center [243, 220] width 37 height 15
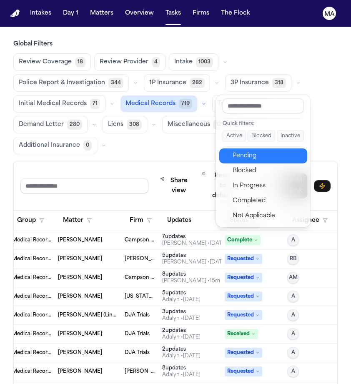
click at [249, 151] on div "Pending" at bounding box center [268, 156] width 70 height 10
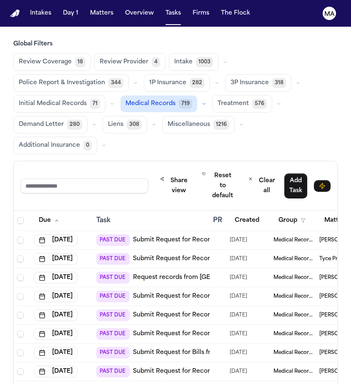
click at [14, 211] on th at bounding box center [22, 221] width 17 height 20
click at [17, 217] on span "Select all" at bounding box center [20, 220] width 7 height 7
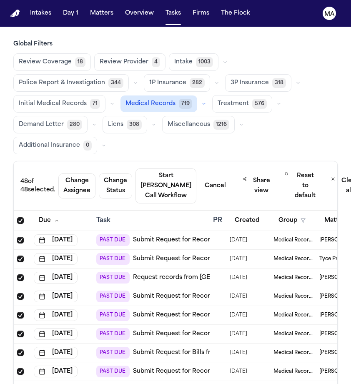
click at [17, 217] on span "Select all" at bounding box center [20, 220] width 7 height 7
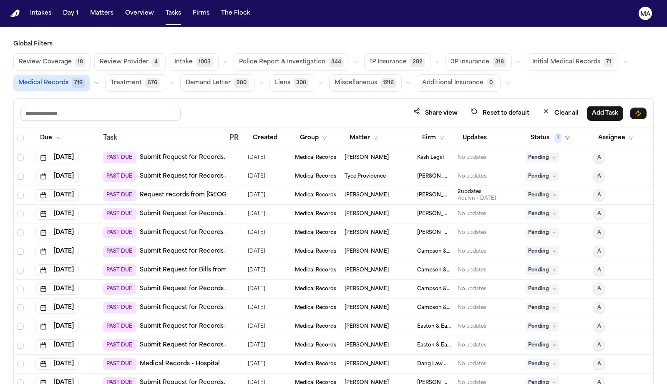
click at [230, 267] on div at bounding box center [233, 270] width 7 height 7
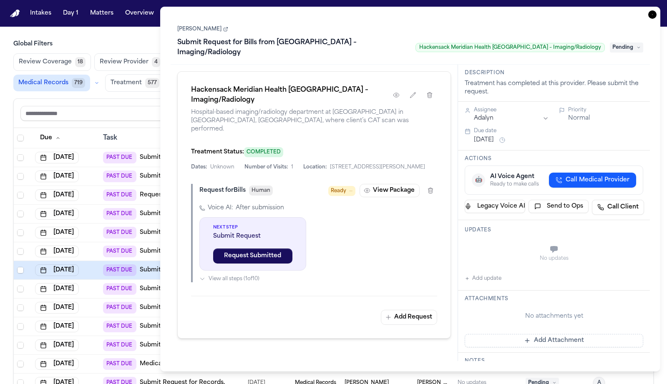
click at [185, 26] on link "Charles Burke" at bounding box center [202, 29] width 51 height 7
click at [351, 43] on span "Pending" at bounding box center [626, 48] width 33 height 10
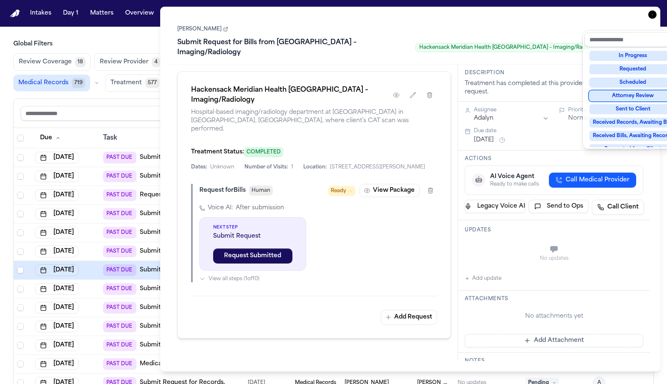
scroll to position [53, 0]
drag, startPoint x: 624, startPoint y: 129, endPoint x: 588, endPoint y: 14, distance: 120.9
click at [351, 14] on body "Intakes Day 1 Matters Overview Tasks Firms The Flock MA Global Filters Review C…" at bounding box center [333, 192] width 667 height 384
click at [351, 24] on div "Charles Burke Submit Request for Bills from Hackensack Meridian Health Ocean Un…" at bounding box center [410, 41] width 466 height 35
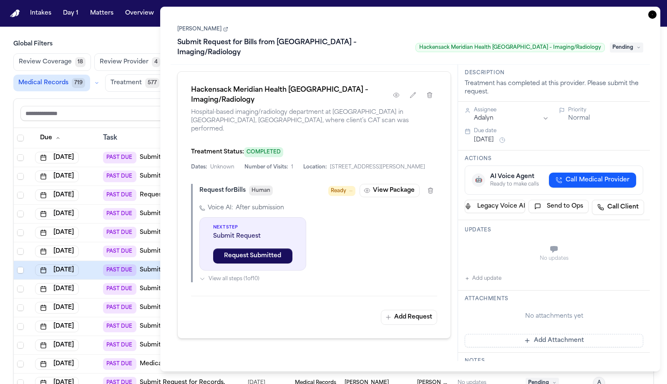
click at [351, 10] on icon "button" at bounding box center [653, 14] width 8 height 8
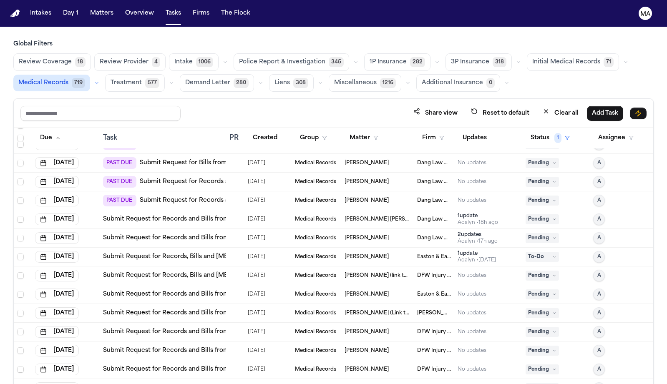
scroll to position [481, 0]
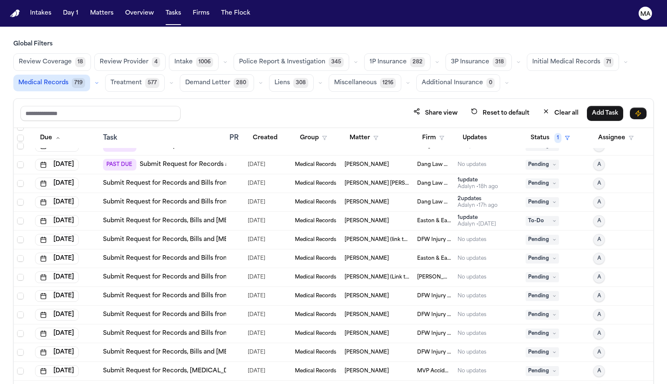
click at [77, 290] on div "Oct 10, 2025" at bounding box center [65, 296] width 61 height 12
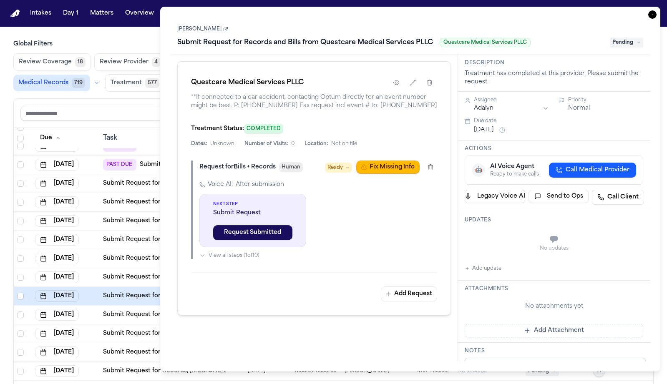
click at [186, 26] on link "[PERSON_NAME]" at bounding box center [202, 29] width 51 height 7
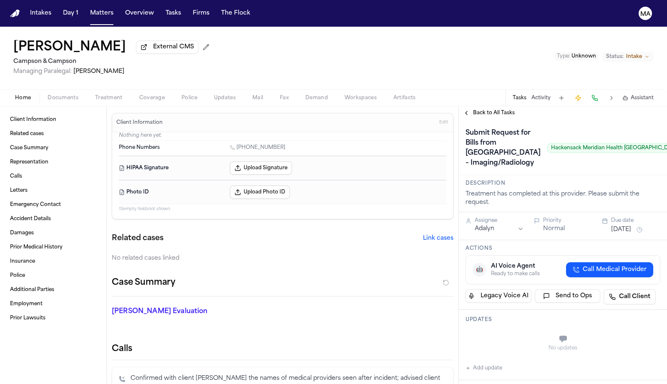
click at [48, 95] on span "Documents" at bounding box center [63, 98] width 31 height 7
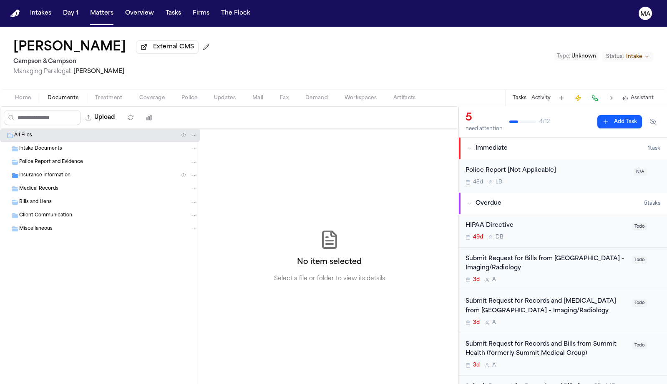
click at [48, 169] on div "Insurance Information ( 1 )" at bounding box center [100, 175] width 200 height 13
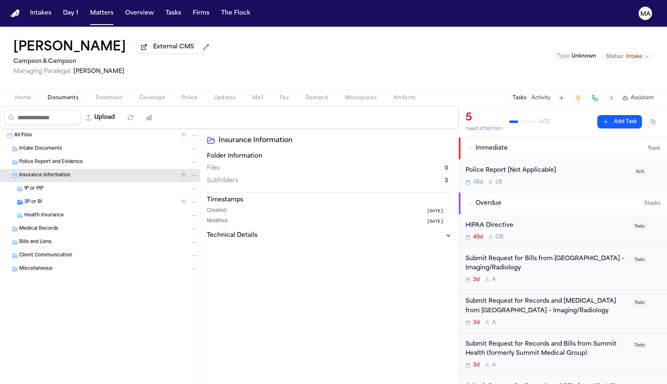
click at [163, 40] on div "[PERSON_NAME] External CMS Campson & [PERSON_NAME] Managing Paralegal: [PERSON_…" at bounding box center [333, 58] width 667 height 63
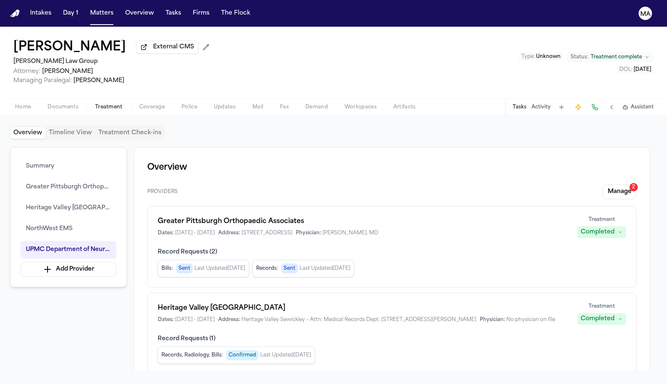
scroll to position [894, 0]
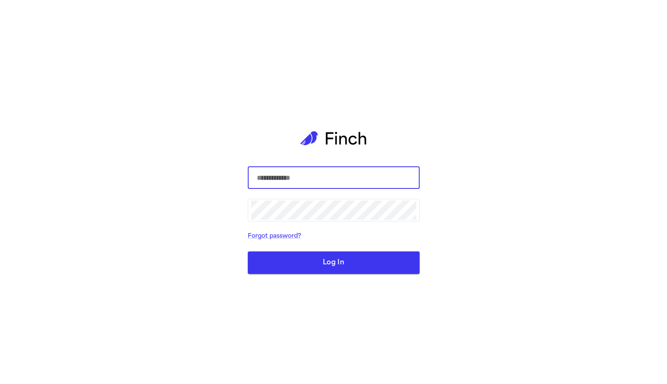
type input "**********"
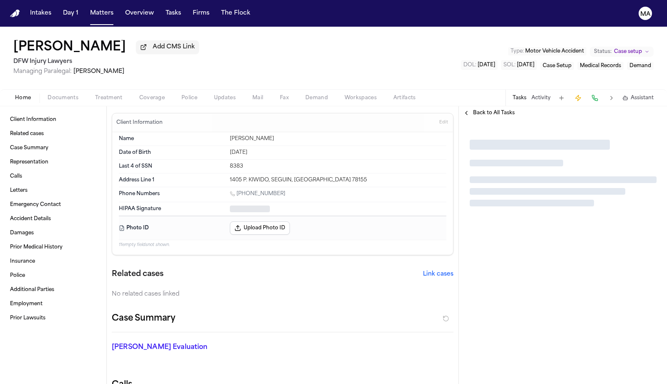
click at [49, 95] on span "Documents" at bounding box center [63, 98] width 31 height 7
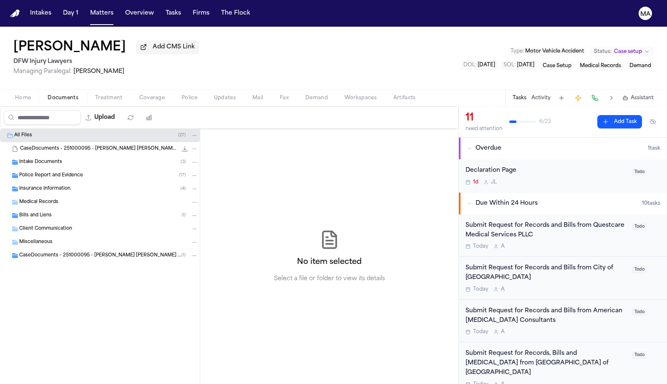
click at [56, 156] on div "Intake Documents ( 3 )" at bounding box center [100, 162] width 200 height 13
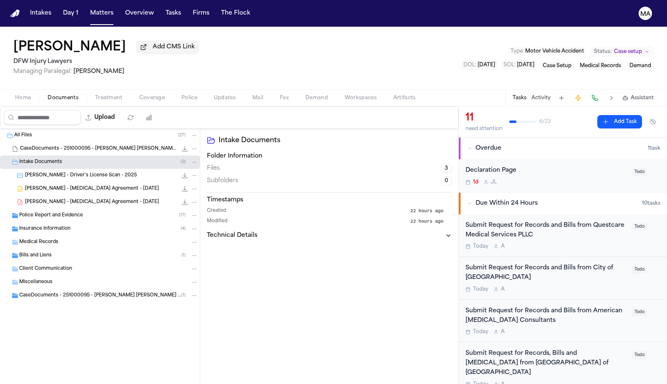
click at [57, 196] on div "[PERSON_NAME] - [MEDICAL_DATA] Agreement - [DATE] 278.6 KB • PDF" at bounding box center [100, 202] width 200 height 13
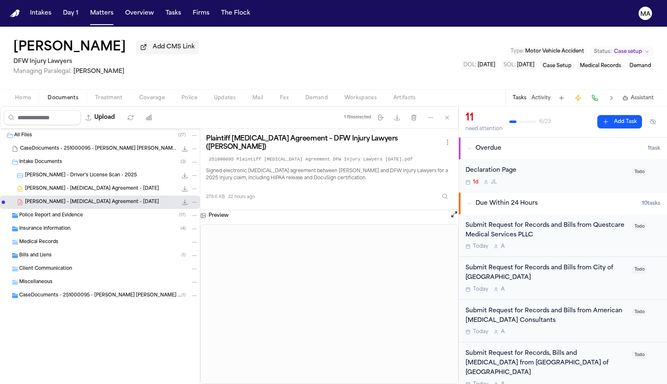
click at [48, 95] on span "Documents" at bounding box center [63, 98] width 31 height 7
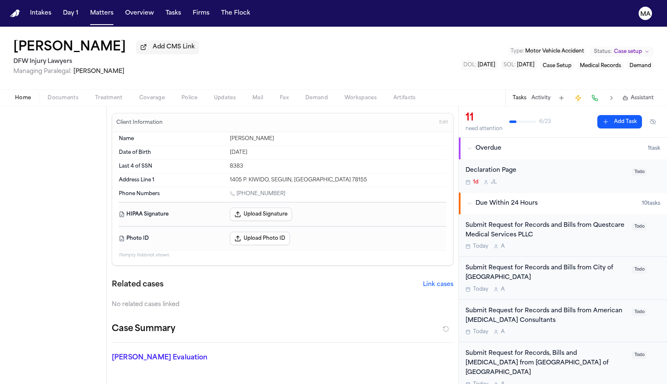
click at [17, 95] on span "Home" at bounding box center [23, 98] width 16 height 7
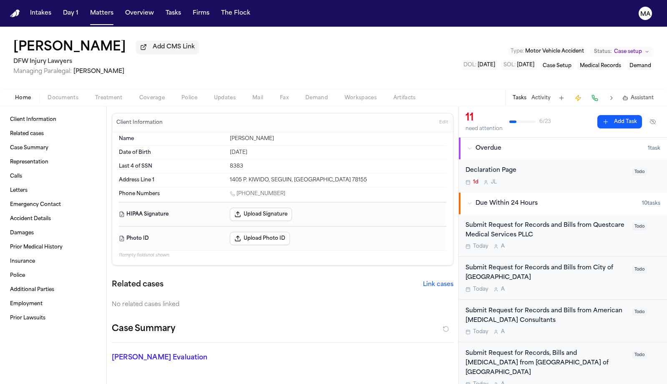
click at [230, 208] on button "Upload Signature" at bounding box center [261, 214] width 62 height 13
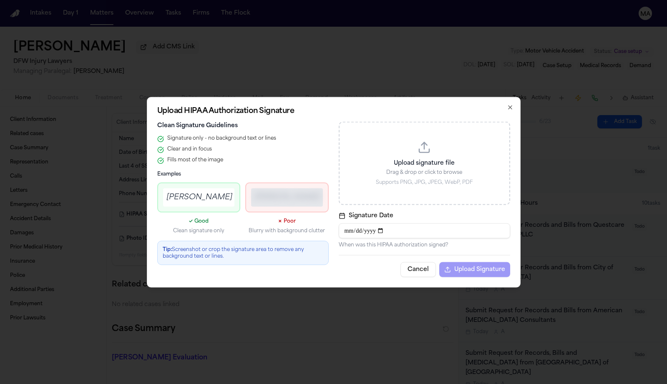
click at [402, 176] on p "Drag & drop or click to browse" at bounding box center [425, 172] width 150 height 7
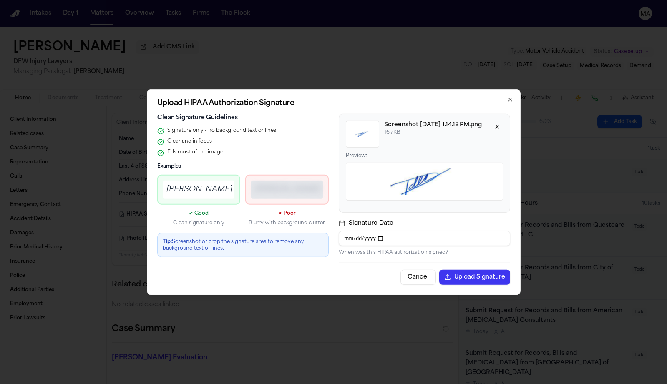
click at [401, 270] on button "Cancel" at bounding box center [418, 277] width 35 height 15
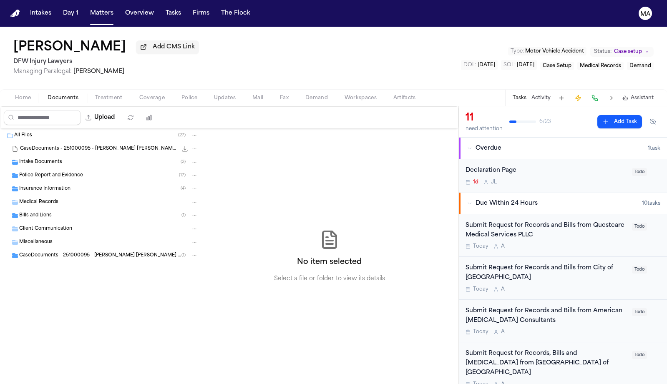
click at [49, 95] on span "Documents" at bounding box center [63, 98] width 31 height 7
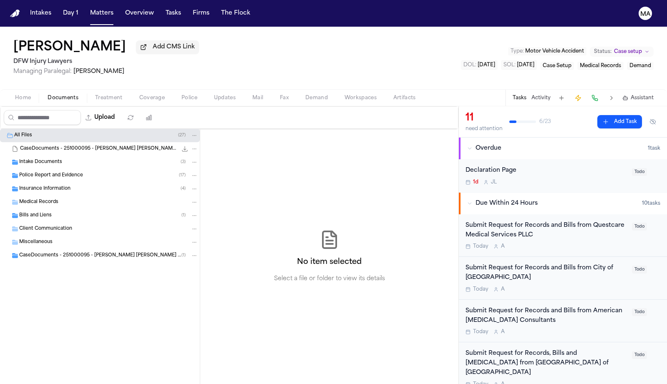
click at [33, 156] on div "Intake Documents ( 3 )" at bounding box center [100, 162] width 200 height 13
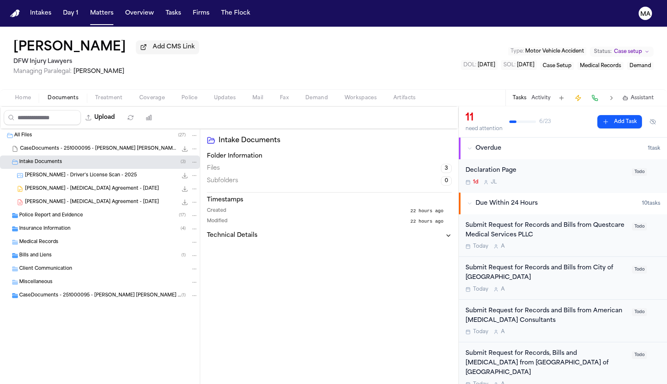
click at [58, 196] on div "[PERSON_NAME] - [MEDICAL_DATA] Agreement - [DATE] 278.6 KB • PDF" at bounding box center [100, 202] width 200 height 13
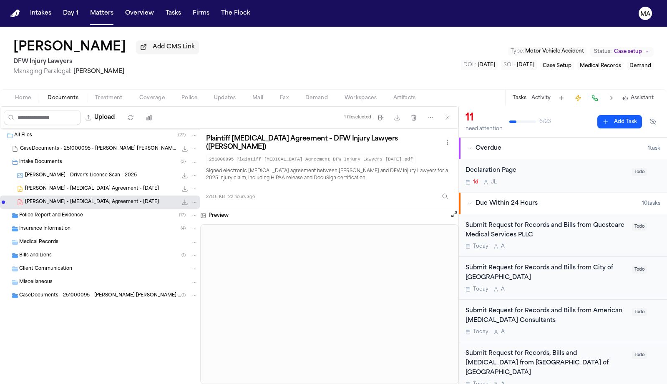
click at [17, 89] on div "Home Documents Treatment Coverage Police Updates Mail Fax Demand Workspaces Art…" at bounding box center [333, 97] width 667 height 17
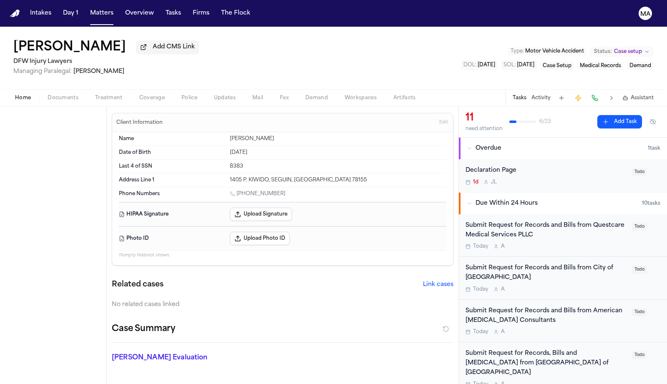
click at [18, 95] on span "Home" at bounding box center [23, 98] width 16 height 7
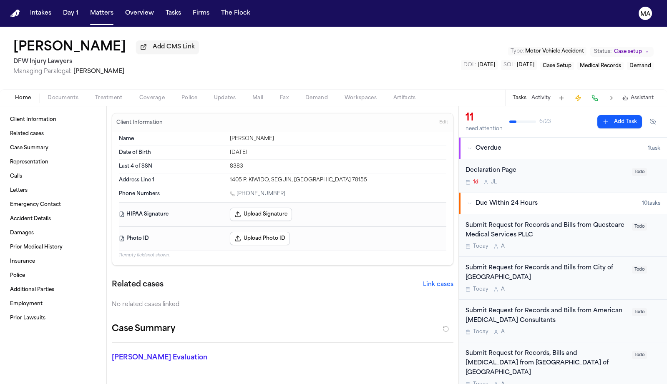
click at [230, 208] on button "Upload Signature" at bounding box center [261, 214] width 62 height 13
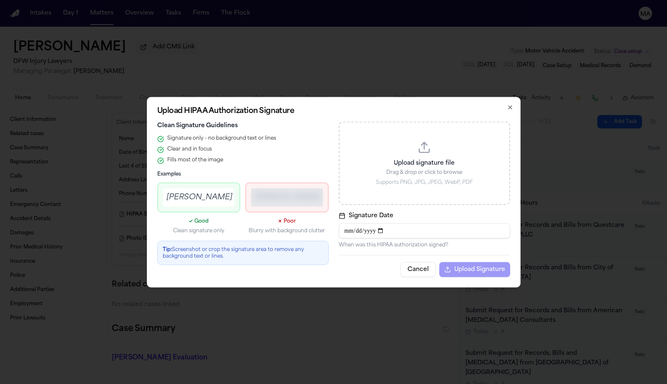
click at [386, 191] on div "Upload signature file Drag & drop or click to browse Supports PNG, JPG, JPEG, W…" at bounding box center [425, 162] width 172 height 83
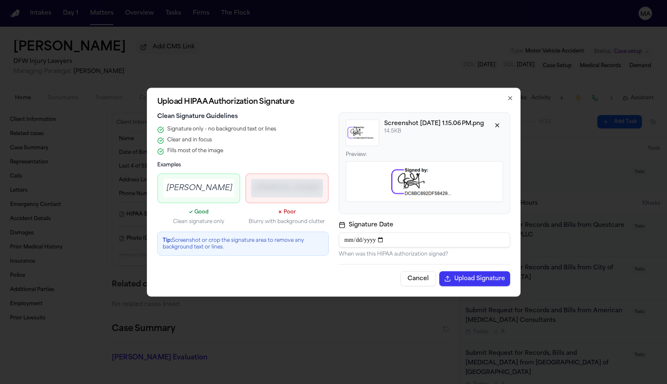
click at [439, 271] on button "Upload Signature" at bounding box center [474, 278] width 71 height 15
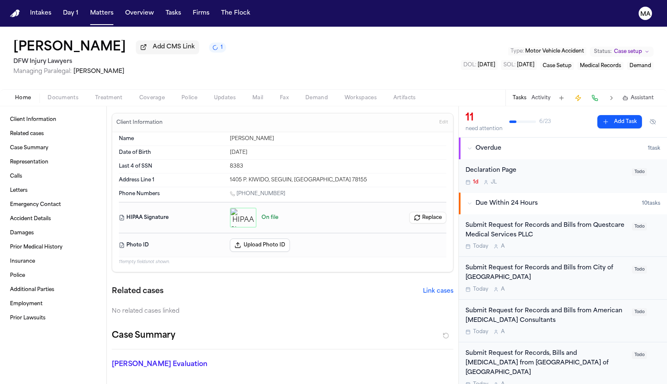
click at [621, 221] on div "Submit Request for Records and Bills from Questcare Medical Services PLLC [DATE…" at bounding box center [547, 235] width 162 height 29
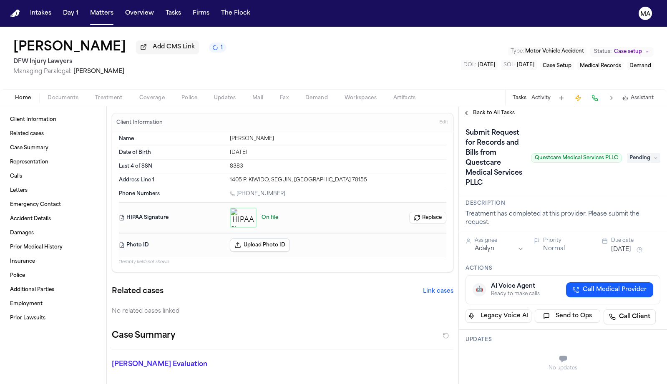
click at [480, 110] on span "Back to All Tasks" at bounding box center [494, 113] width 42 height 7
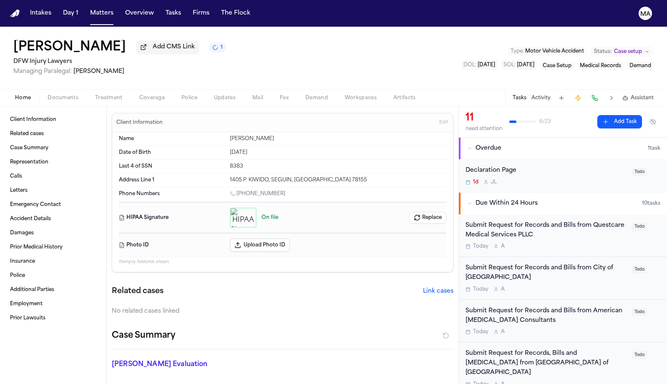
click at [66, 89] on div "Home Documents Treatment Coverage Police Updates Mail Fax Demand Workspaces Art…" at bounding box center [333, 97] width 667 height 17
click at [95, 95] on span "Treatment" at bounding box center [109, 98] width 28 height 7
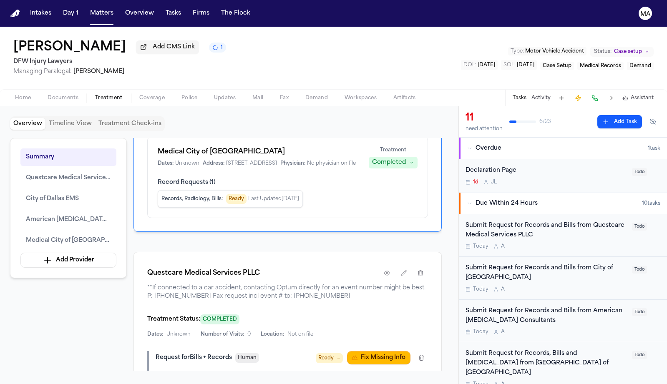
scroll to position [253, 0]
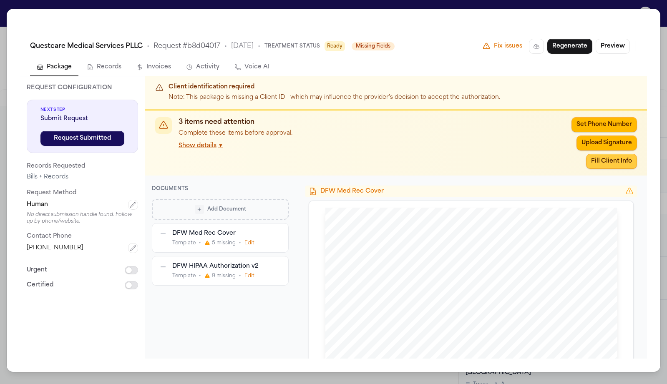
click at [633, 154] on button "Fill Client Info" at bounding box center [611, 161] width 51 height 15
type input "**********"
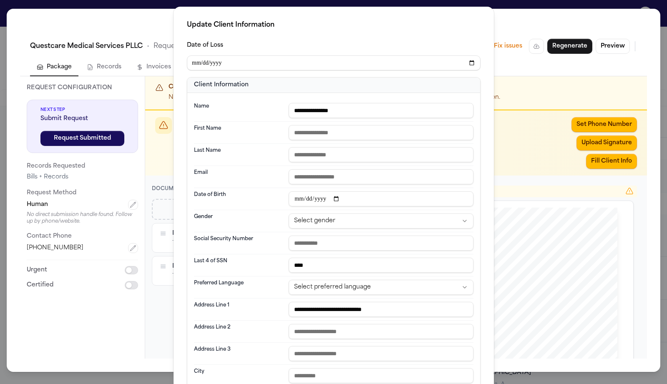
click at [348, 125] on input "text" at bounding box center [381, 132] width 185 height 15
type input "****"
type input "********"
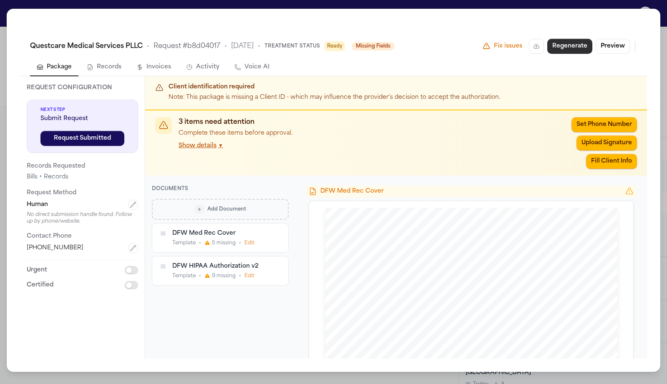
click at [593, 39] on button "Regenerate" at bounding box center [570, 46] width 45 height 15
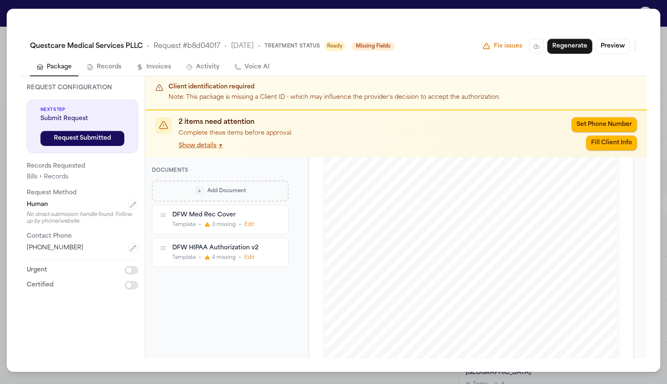
scroll to position [175, 0]
click at [630, 39] on button "Preview" at bounding box center [613, 46] width 34 height 15
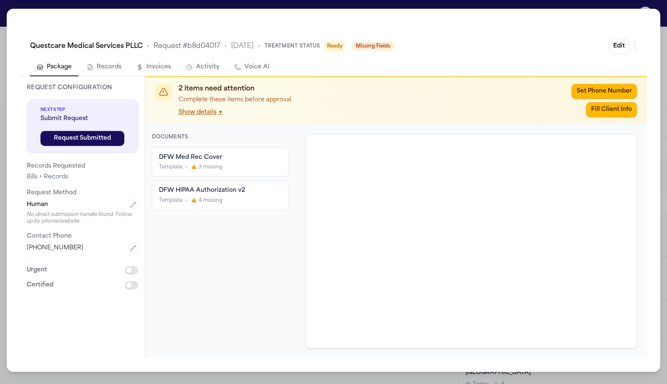
scroll to position [0, 0]
click at [630, 39] on button "Edit" at bounding box center [619, 46] width 22 height 15
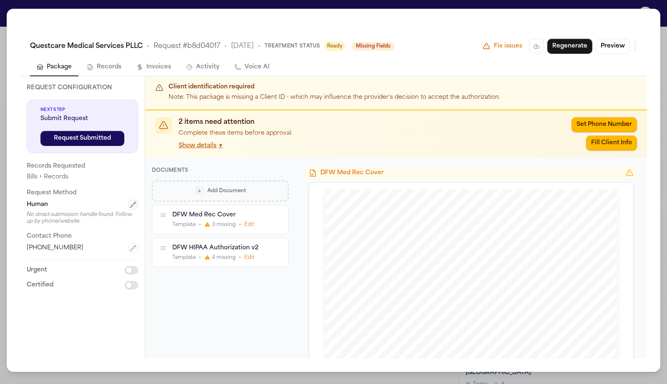
click at [131, 202] on icon "button" at bounding box center [133, 204] width 5 height 5
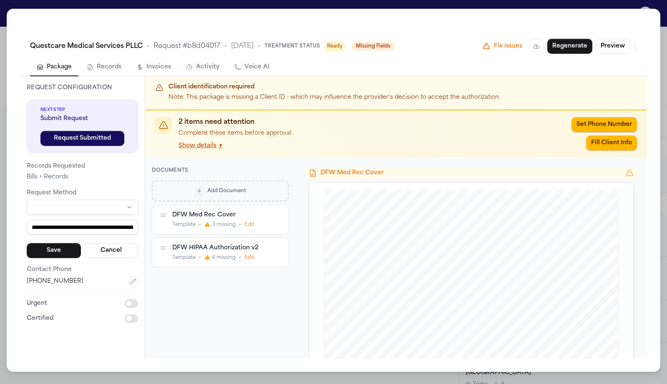
click at [38, 119] on html "Intakes Day 1 Matters Overview Tasks Firms The Flock [GEOGRAPHIC_DATA] [PERSON_…" at bounding box center [333, 192] width 667 height 384
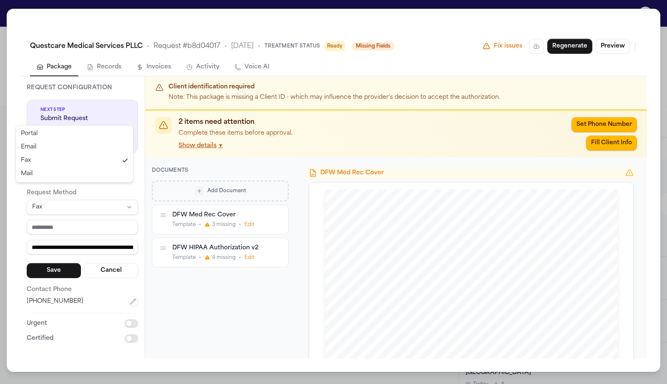
click at [46, 121] on html "Intakes Day 1 Matters Overview Tasks Firms The Flock MA Juan Aguillon Add CMS L…" at bounding box center [333, 192] width 667 height 384
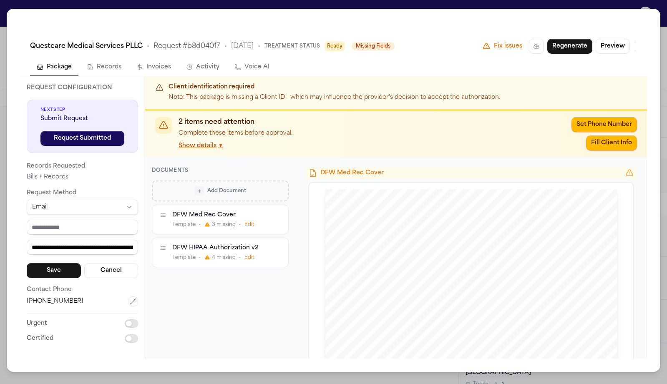
click at [43, 188] on p "Request Method" at bounding box center [82, 193] width 111 height 10
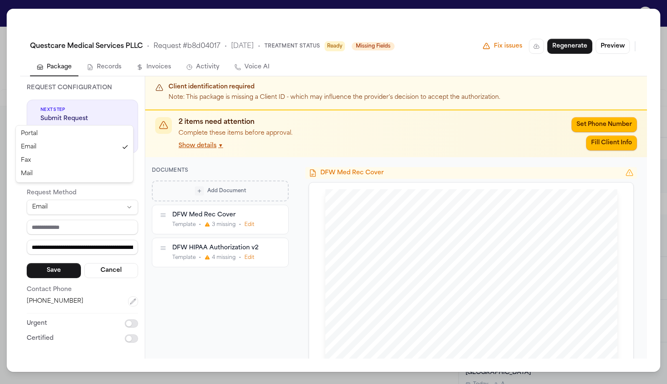
click at [39, 119] on html "Intakes Day 1 Matters Overview Tasks Firms The Flock MA Juan Aguillon Add CMS L…" at bounding box center [333, 192] width 667 height 384
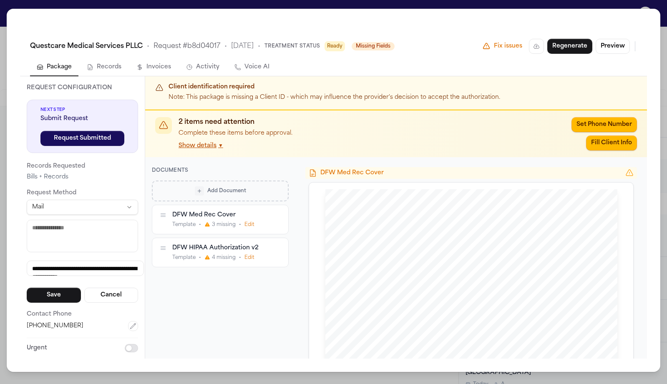
click at [210, 12] on div "**********" at bounding box center [334, 191] width 654 height 364
click at [205, 7] on div "**********" at bounding box center [333, 192] width 667 height 384
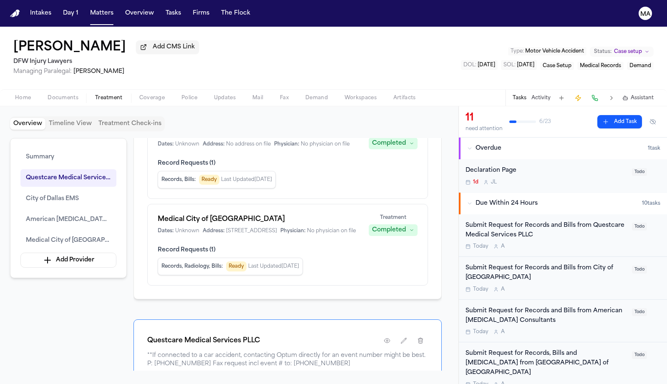
scroll to position [235, 0]
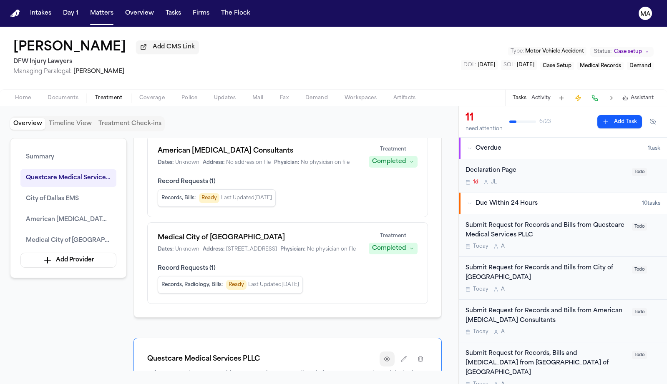
click at [395, 352] on button "button" at bounding box center [387, 359] width 15 height 15
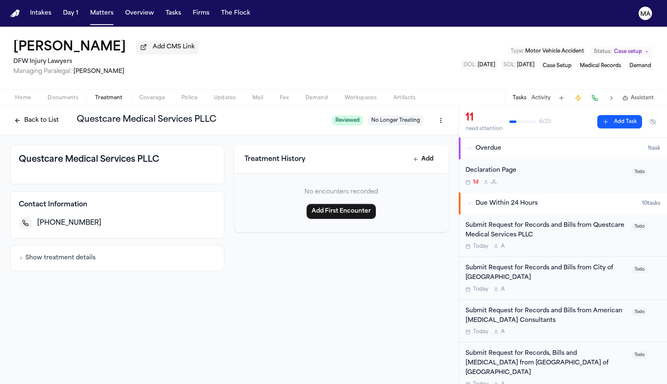
click at [63, 114] on button "Back to List" at bounding box center [36, 120] width 53 height 13
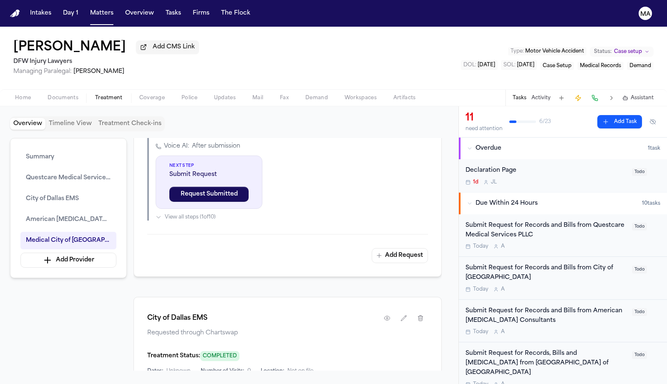
scroll to position [548, 0]
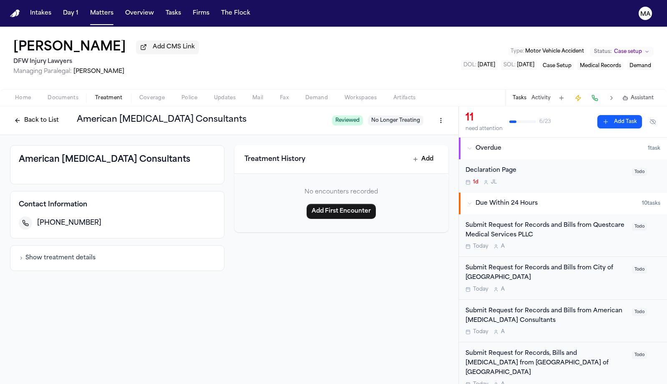
click at [81, 245] on div "Show treatment details" at bounding box center [117, 258] width 215 height 26
click at [24, 256] on icon "button" at bounding box center [21, 258] width 5 height 5
click at [84, 106] on div "Back to List American Radiology Consultants Reviewed No Longer Treating" at bounding box center [229, 120] width 459 height 29
click at [63, 114] on button "Back to List" at bounding box center [36, 120] width 53 height 13
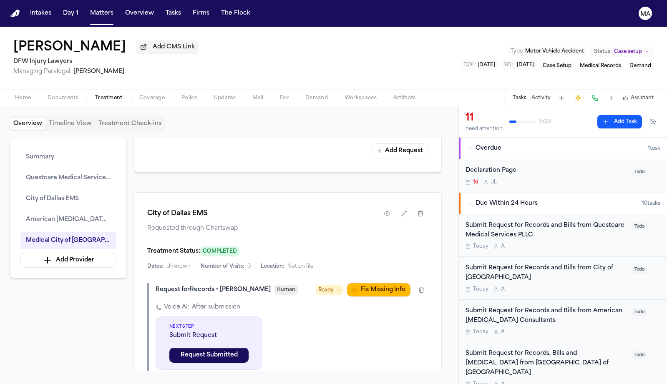
scroll to position [654, 0]
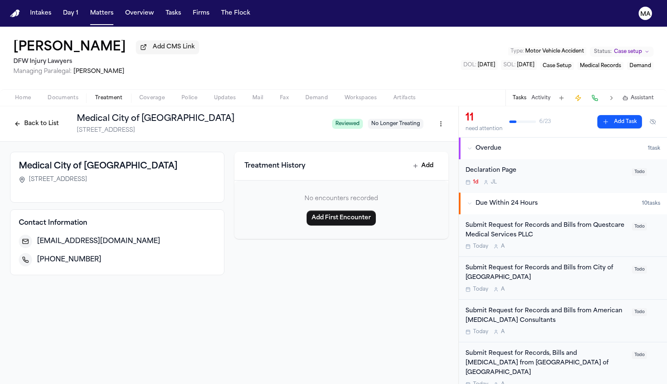
click at [63, 117] on button "Back to List" at bounding box center [36, 123] width 53 height 13
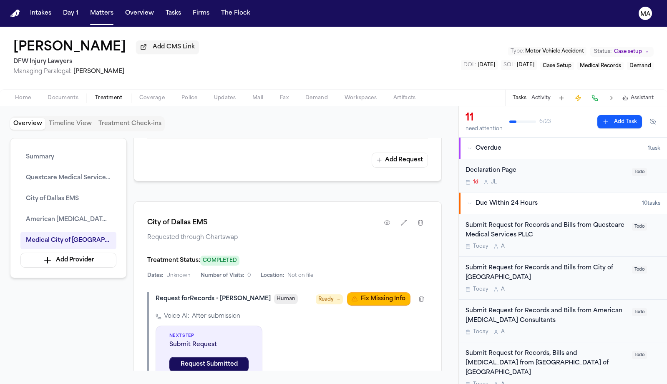
scroll to position [630, 0]
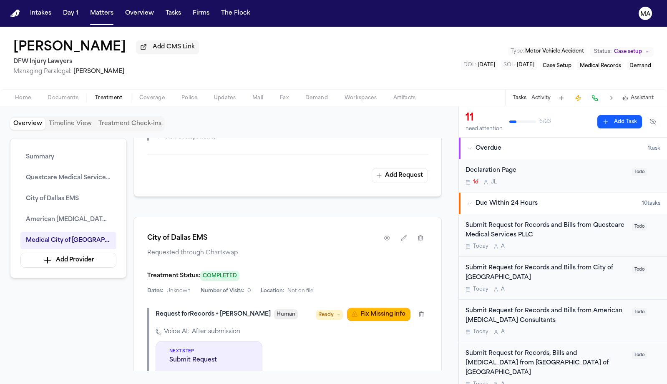
click at [551, 95] on button "Activity" at bounding box center [541, 98] width 19 height 7
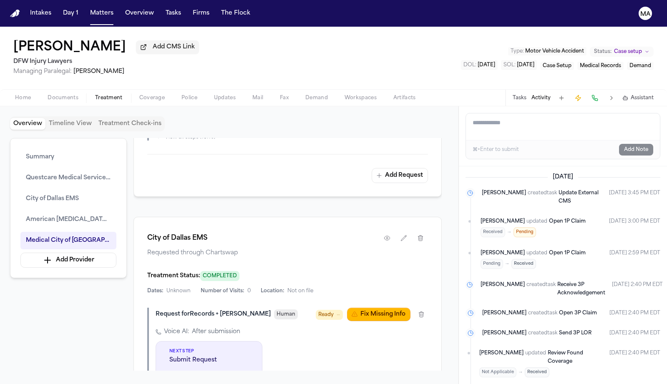
scroll to position [0, 0]
click at [527, 95] on button "Tasks" at bounding box center [520, 98] width 14 height 7
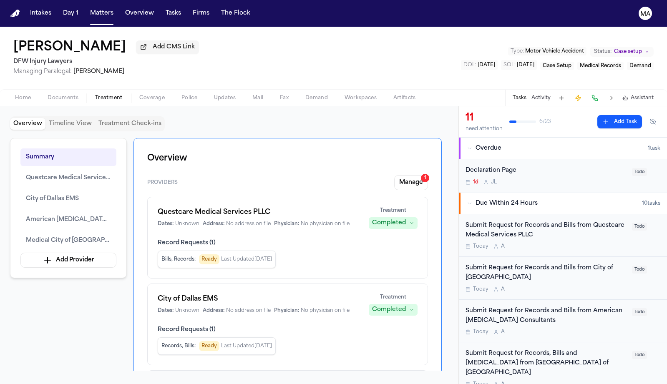
click at [581, 90] on div "Tasks Activity Assistant" at bounding box center [582, 98] width 155 height 16
click at [551, 95] on button "Activity" at bounding box center [541, 98] width 19 height 7
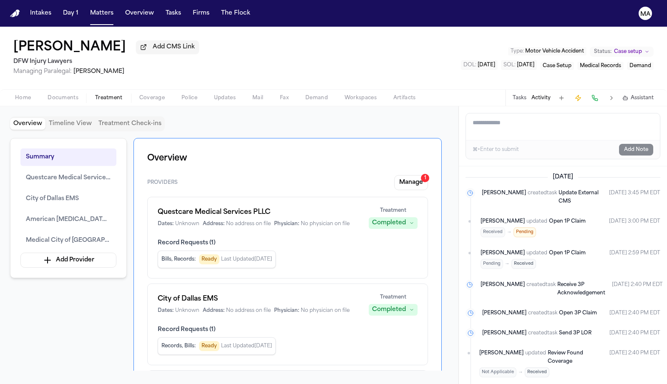
click at [512, 114] on textarea "Add a note to this matter" at bounding box center [563, 127] width 194 height 27
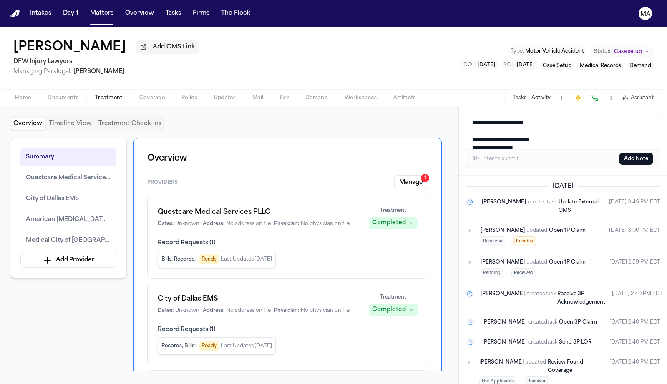
click at [500, 114] on textarea "**********" at bounding box center [566, 132] width 200 height 36
type textarea "**********"
click at [645, 153] on button "Add Note" at bounding box center [636, 159] width 34 height 12
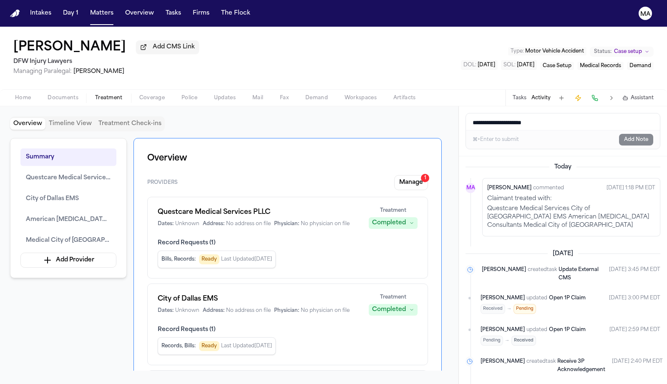
click at [493, 205] on p "Questcare Medical Services City of Dallas EMS American Radiology Consultants Me…" at bounding box center [571, 217] width 168 height 25
click at [540, 205] on p "Questcare Medical Services City of Dallas EMS American Radiology Consultants Me…" at bounding box center [571, 217] width 168 height 25
click at [517, 205] on p "Questcare Medical Services City of Dallas EMS American Radiology Consultants Me…" at bounding box center [571, 217] width 168 height 25
click at [428, 175] on button "Manage 1" at bounding box center [411, 182] width 34 height 15
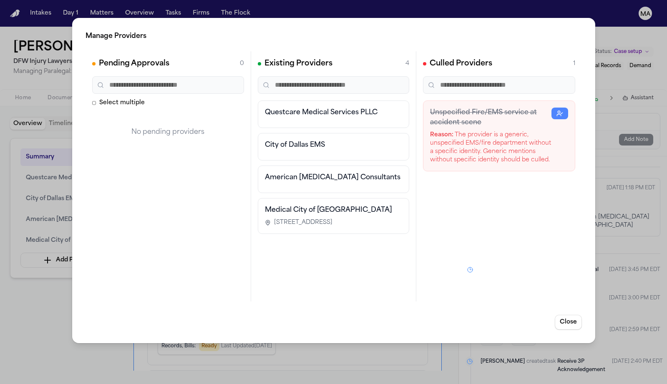
click at [38, 201] on div "Manage Providers Pending Approvals 0 Select multiple No pending providers Exist…" at bounding box center [333, 192] width 667 height 384
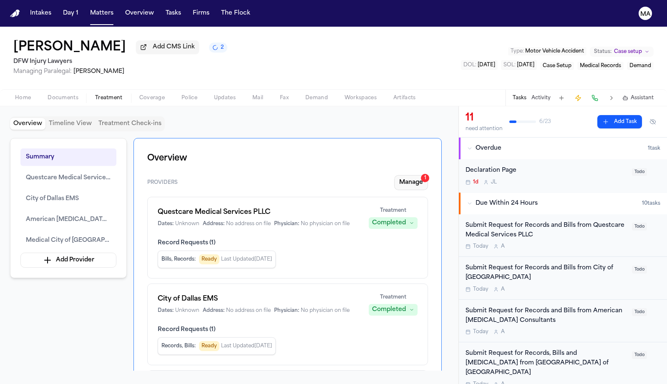
click at [427, 175] on div "Providers Manage 1 Questcare Medical Services PLLC Dates: Unknown Address: No a…" at bounding box center [287, 357] width 281 height 364
click at [427, 175] on button "Manage 1" at bounding box center [411, 182] width 34 height 15
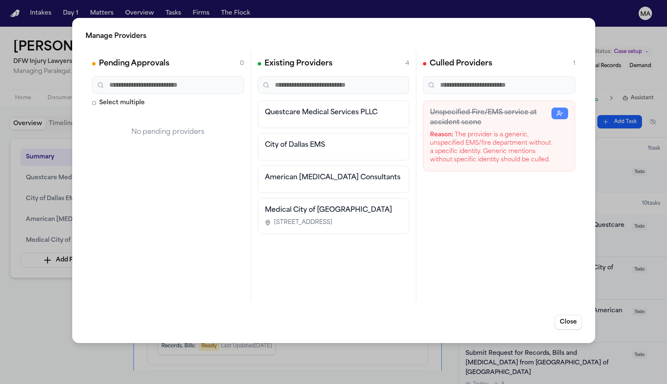
click at [57, 215] on div "Manage Providers Pending Approvals 0 Select multiple No pending providers Exist…" at bounding box center [333, 192] width 667 height 384
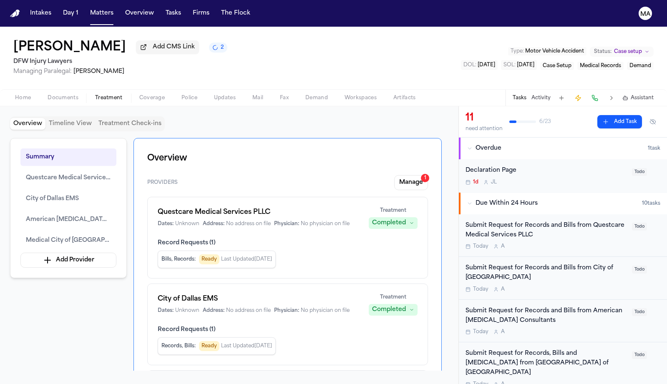
click at [48, 95] on span "Documents" at bounding box center [63, 98] width 31 height 7
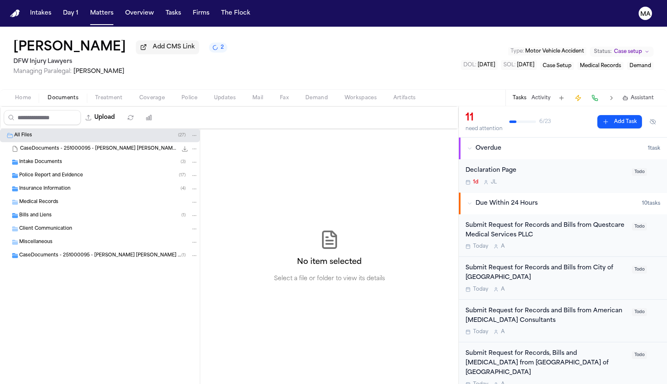
click at [42, 209] on div "Bills and Liens ( 1 )" at bounding box center [100, 215] width 200 height 13
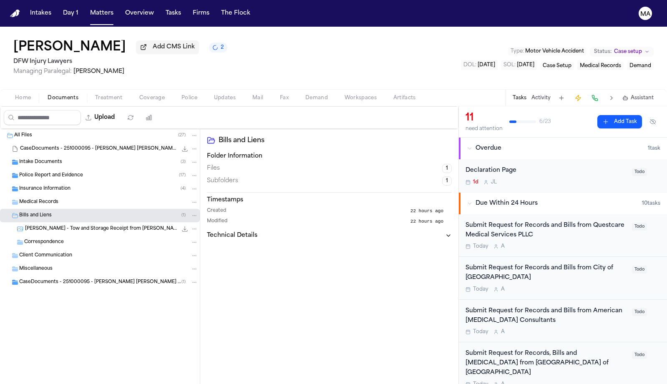
click at [46, 222] on div "[PERSON_NAME] - Tow and Storage Receipt from [PERSON_NAME] Towing - [DATE] 772.…" at bounding box center [100, 228] width 200 height 13
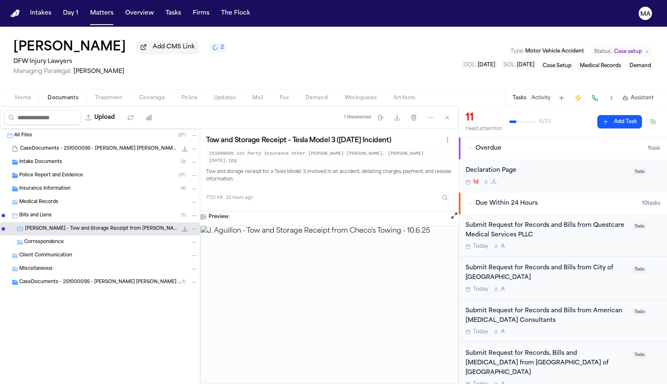
click at [35, 276] on div "CaseDocuments - 251000095 - [PERSON_NAME] [PERSON_NAME] 20251009142048 (unzippe…" at bounding box center [100, 282] width 200 height 13
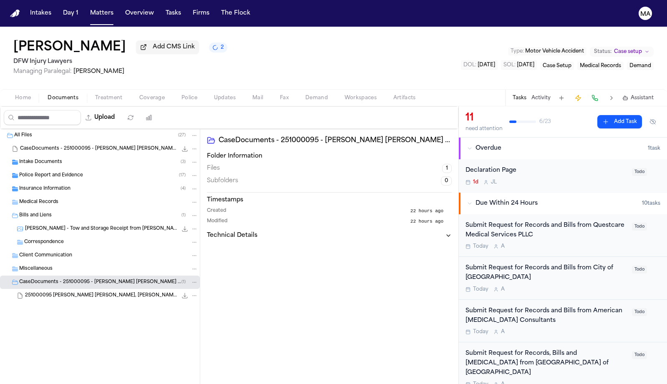
click at [34, 199] on span "Medical Records" at bounding box center [38, 202] width 39 height 7
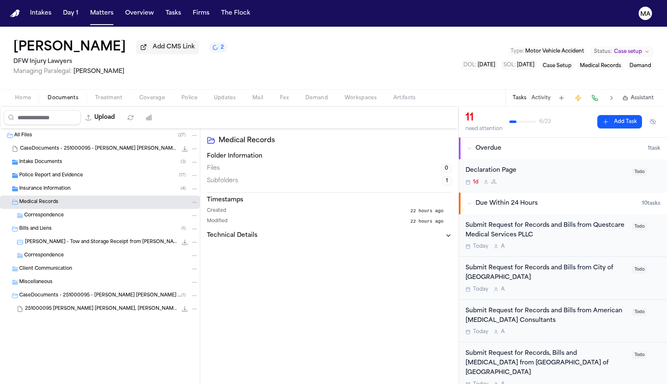
click at [35, 186] on span "Insurance Information" at bounding box center [44, 189] width 51 height 7
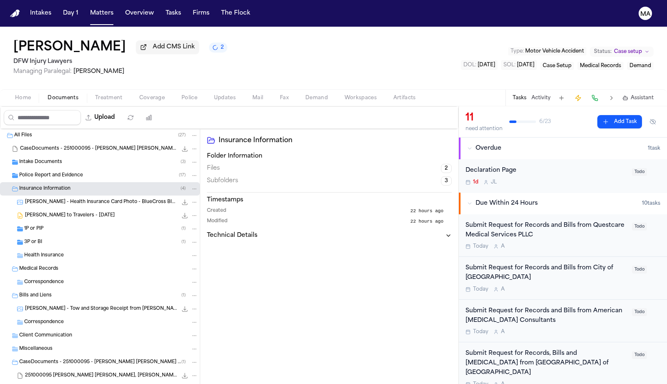
click at [49, 169] on div "Police Report and Evidence ( 17 )" at bounding box center [100, 175] width 200 height 13
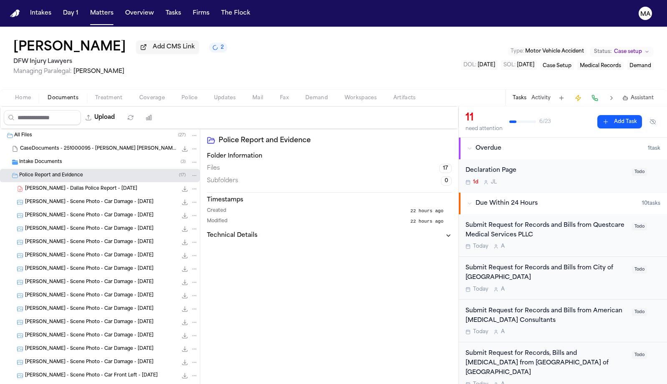
click at [38, 169] on div "Police Report and Evidence ( 17 )" at bounding box center [100, 175] width 200 height 13
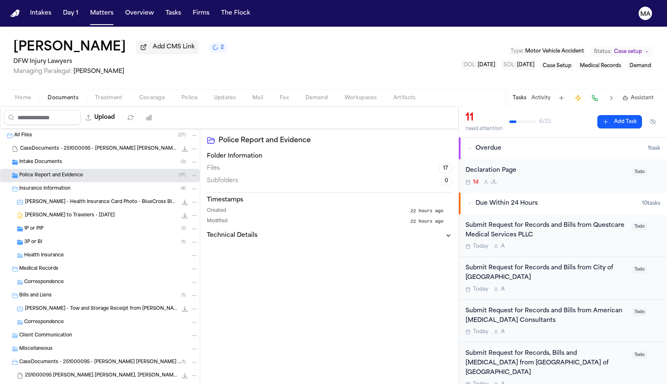
click at [38, 159] on span "Intake Documents" at bounding box center [40, 162] width 43 height 7
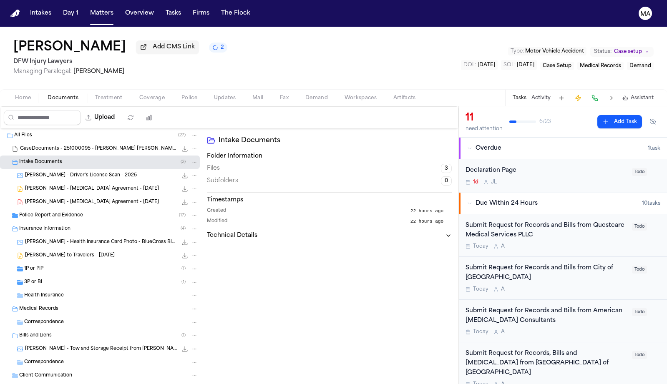
click at [38, 159] on span "Intake Documents" at bounding box center [40, 162] width 43 height 7
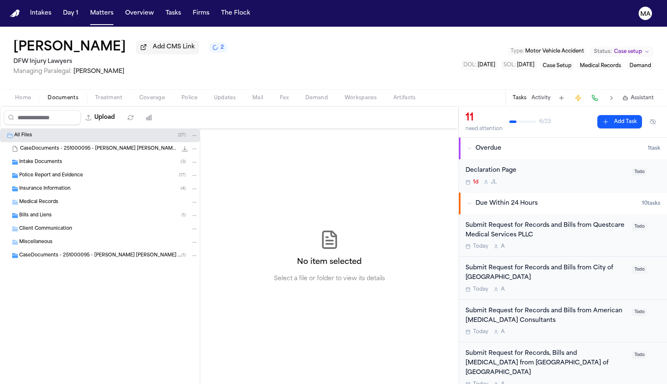
click at [95, 95] on span "Treatment" at bounding box center [109, 98] width 28 height 7
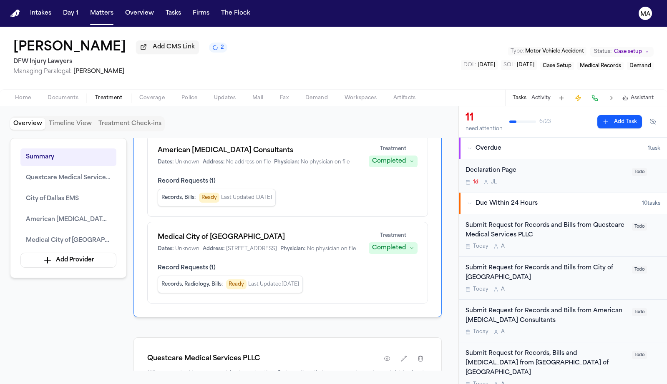
scroll to position [235, 0]
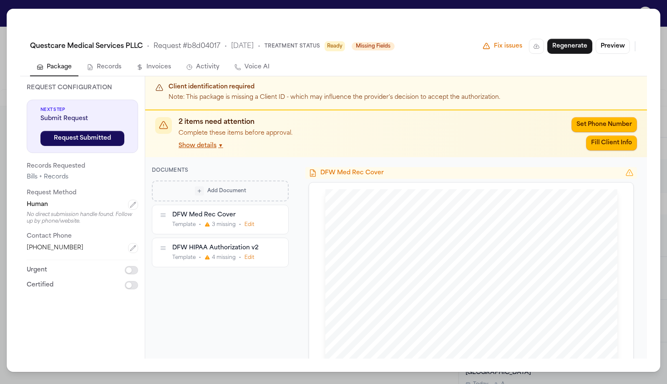
click at [186, 64] on icon "button" at bounding box center [189, 67] width 7 height 7
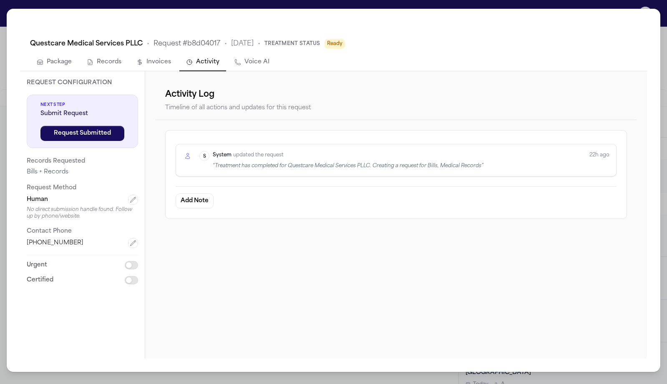
click at [228, 54] on button "Voice AI" at bounding box center [252, 63] width 48 height 18
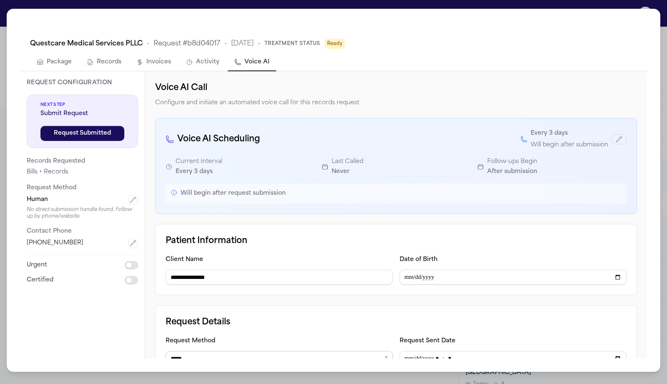
select select "***"
click at [367, 240] on div "**********" at bounding box center [396, 215] width 502 height 288
drag, startPoint x: 435, startPoint y: 210, endPoint x: 405, endPoint y: 210, distance: 30.1
paste input "**********"
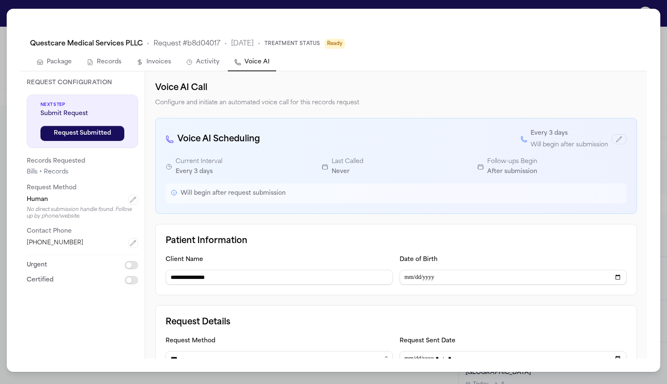
type input "**********"
paste input "**********"
type input "**********"
click at [239, 247] on div "**********" at bounding box center [396, 215] width 502 height 288
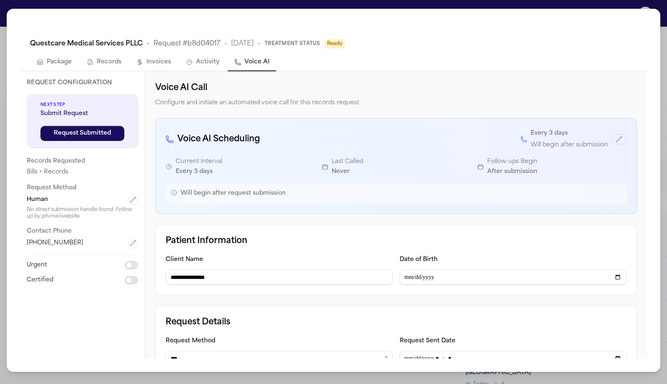
select select "***"
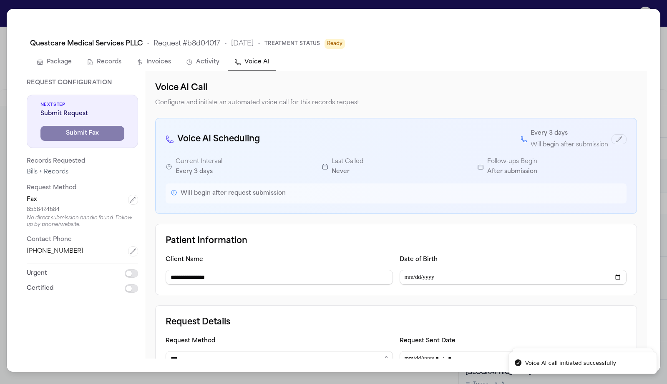
type input "**********"
select select "*****"
click at [410, 278] on div "**********" at bounding box center [396, 215] width 502 height 288
click at [130, 54] on button "Invoices" at bounding box center [154, 63] width 48 height 18
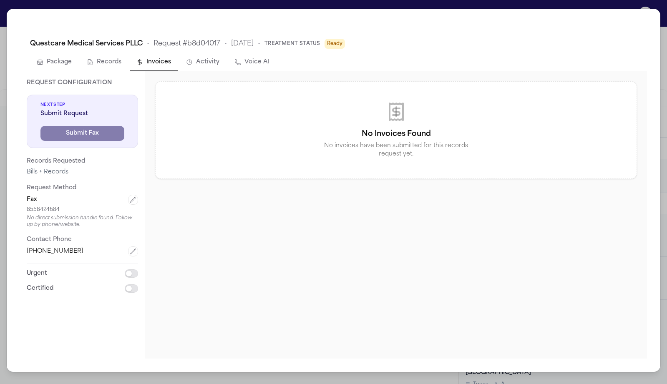
click at [179, 54] on button "Activity" at bounding box center [202, 63] width 47 height 18
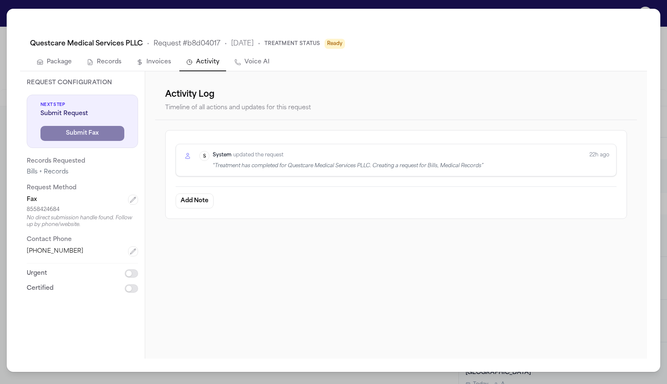
click at [228, 54] on button "Voice AI" at bounding box center [252, 63] width 48 height 18
select select "*****"
